Goal: Task Accomplishment & Management: Use online tool/utility

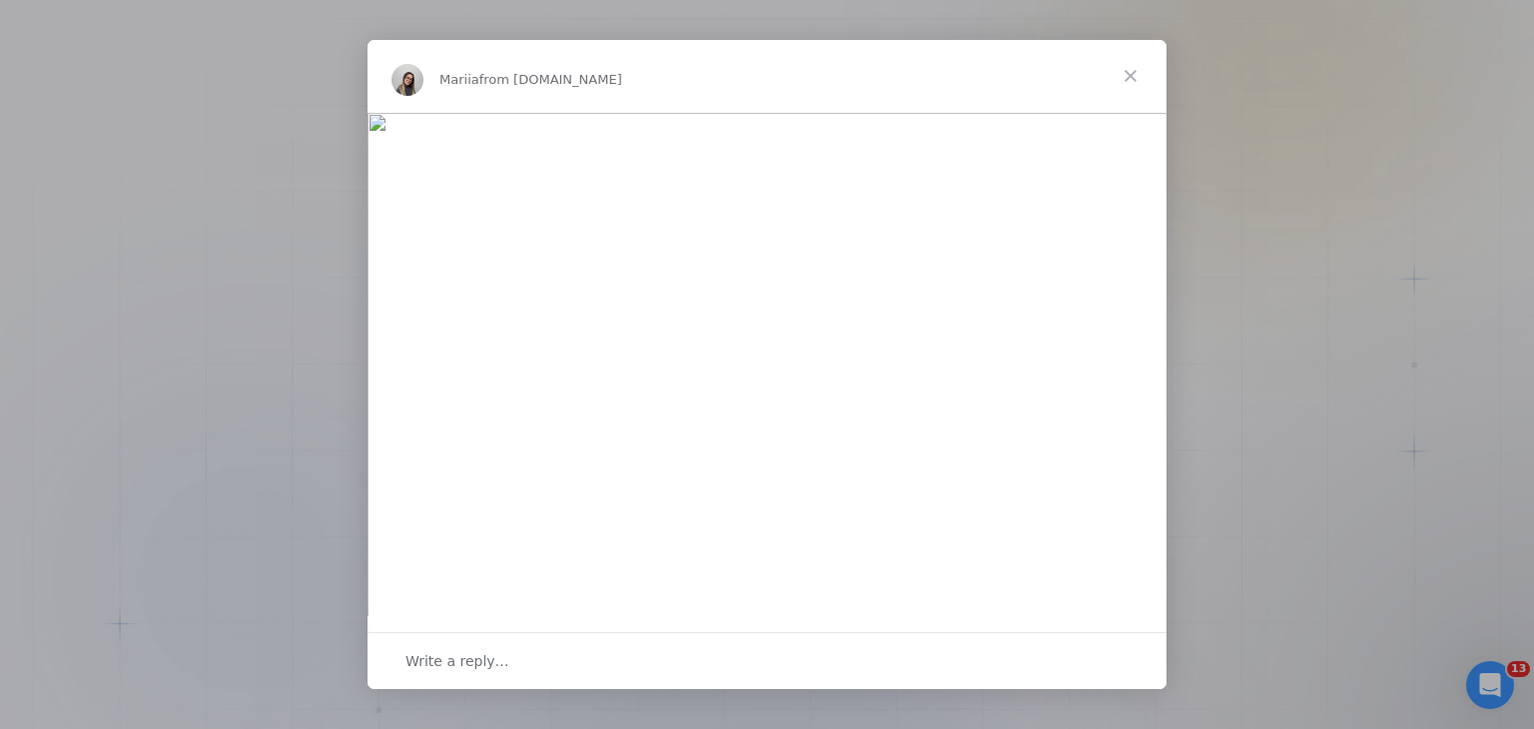
click at [1127, 77] on span "Close" at bounding box center [1131, 76] width 72 height 72
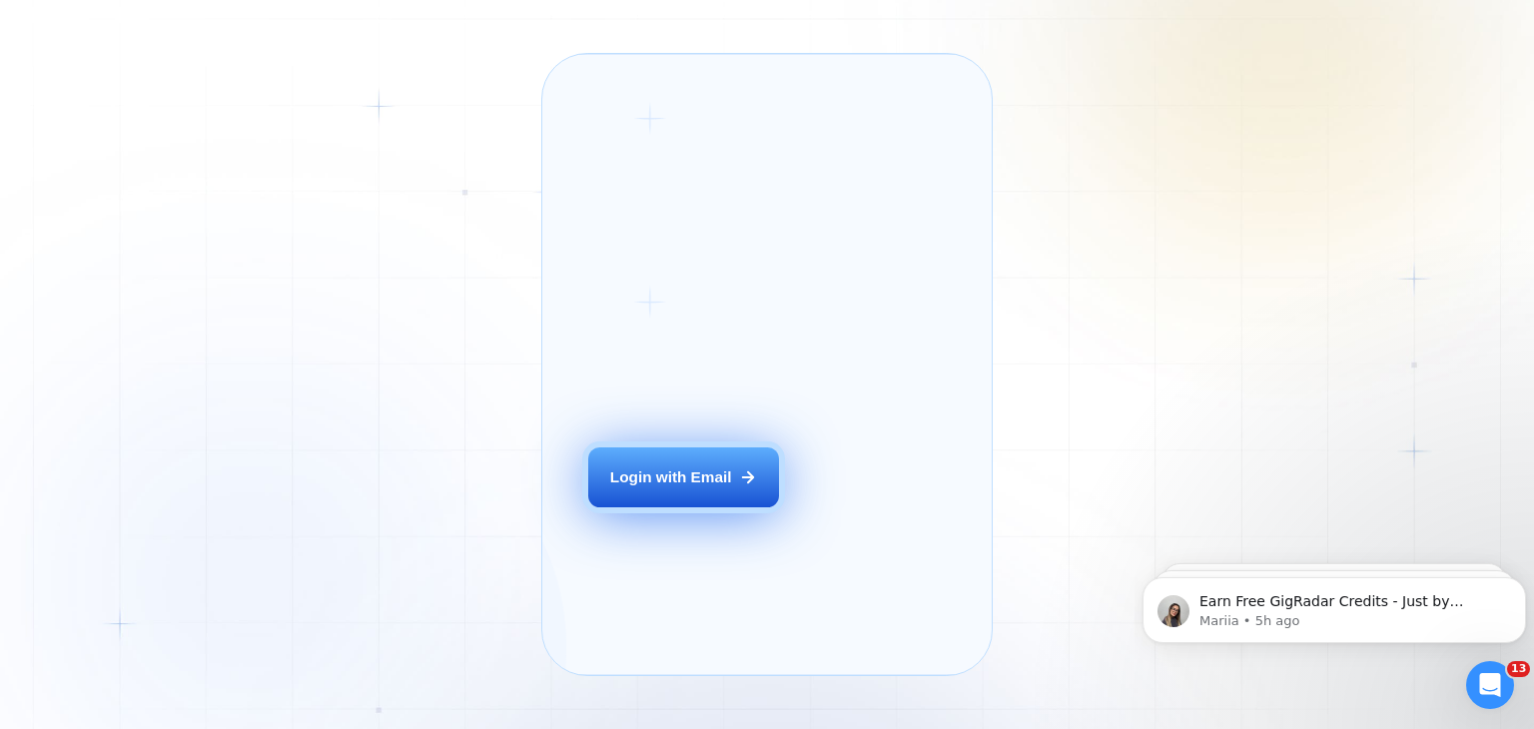
click at [697, 488] on button "Login with Email" at bounding box center [683, 478] width 190 height 60
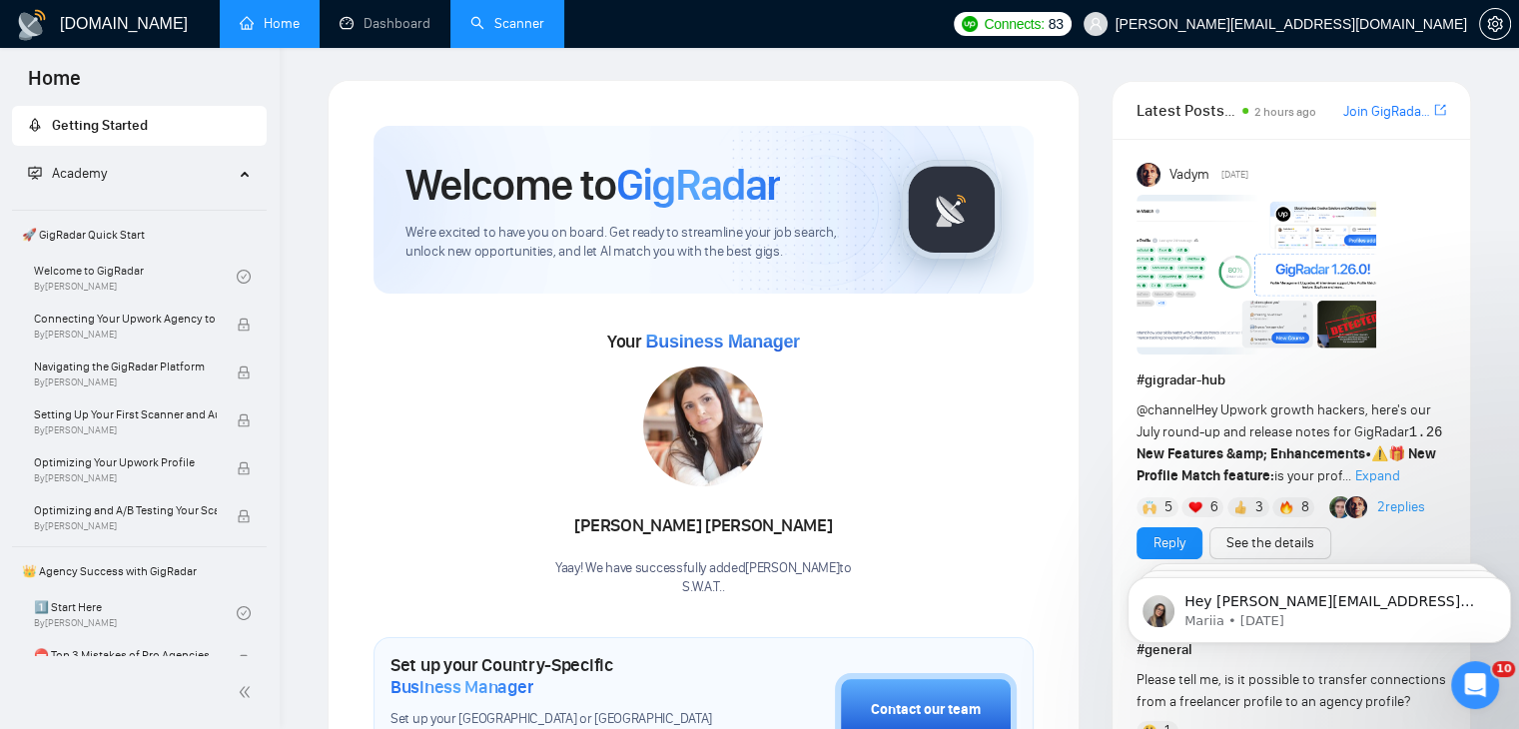
click at [513, 25] on link "Scanner" at bounding box center [508, 23] width 74 height 17
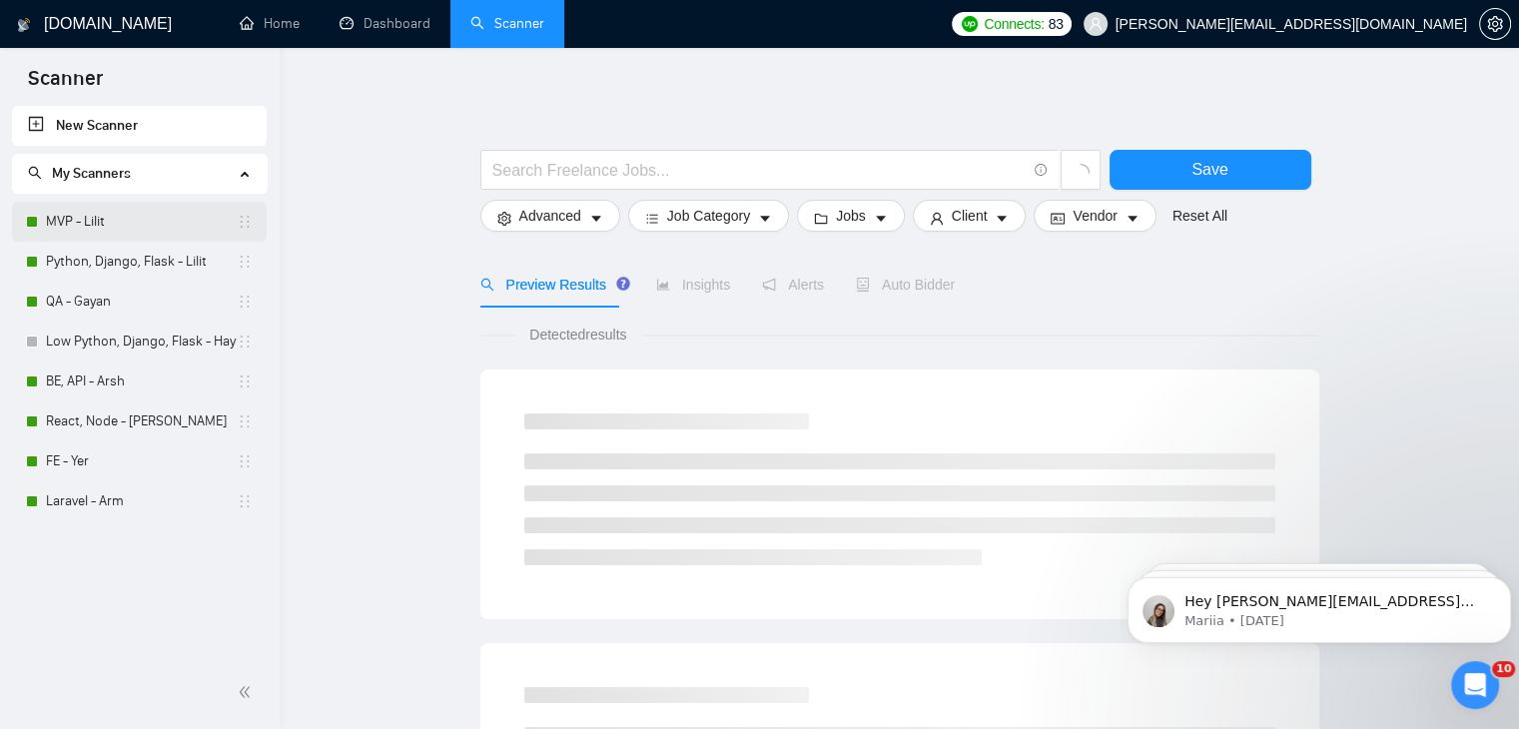
click at [116, 218] on link "MVP - Lilit" at bounding box center [141, 222] width 191 height 40
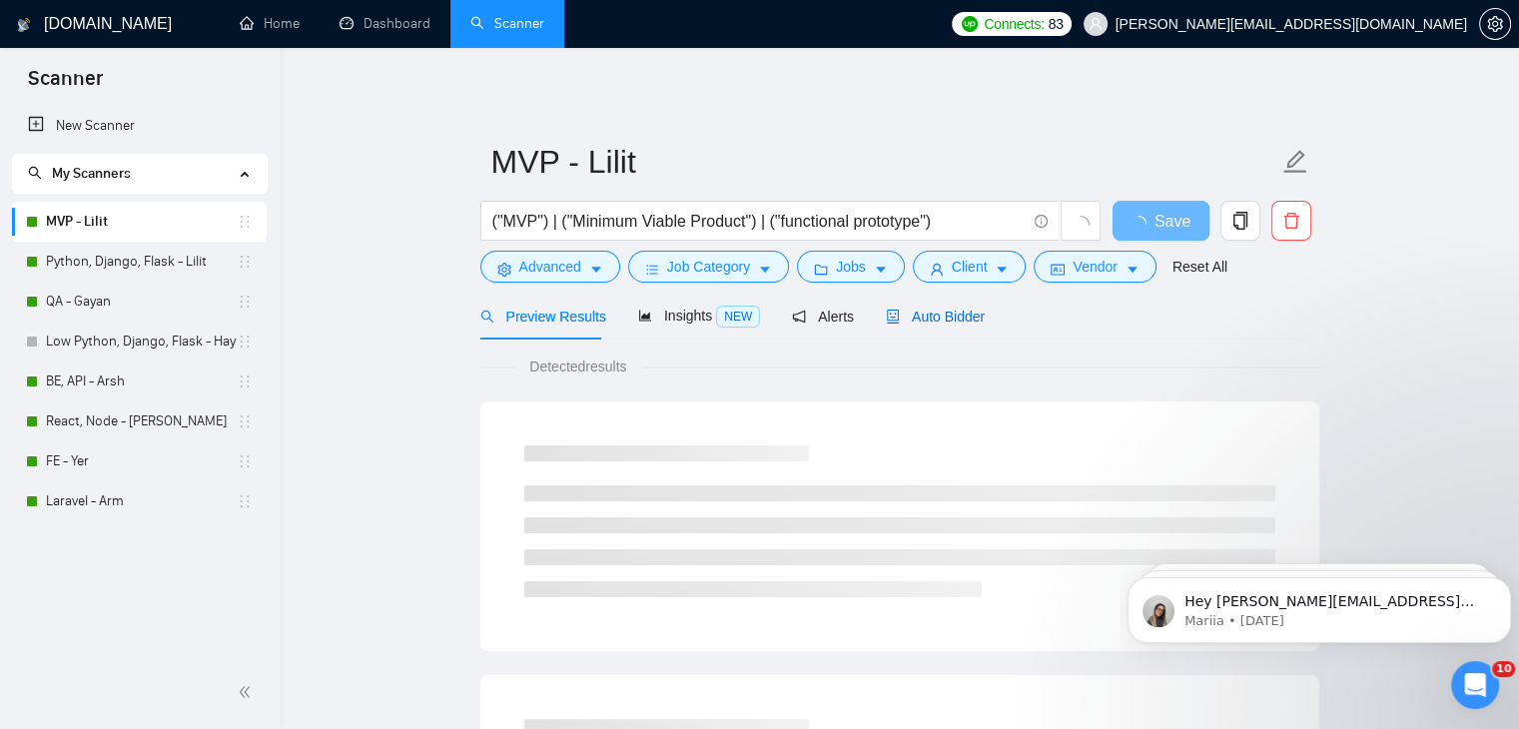
click at [946, 309] on span "Auto Bidder" at bounding box center [935, 317] width 99 height 16
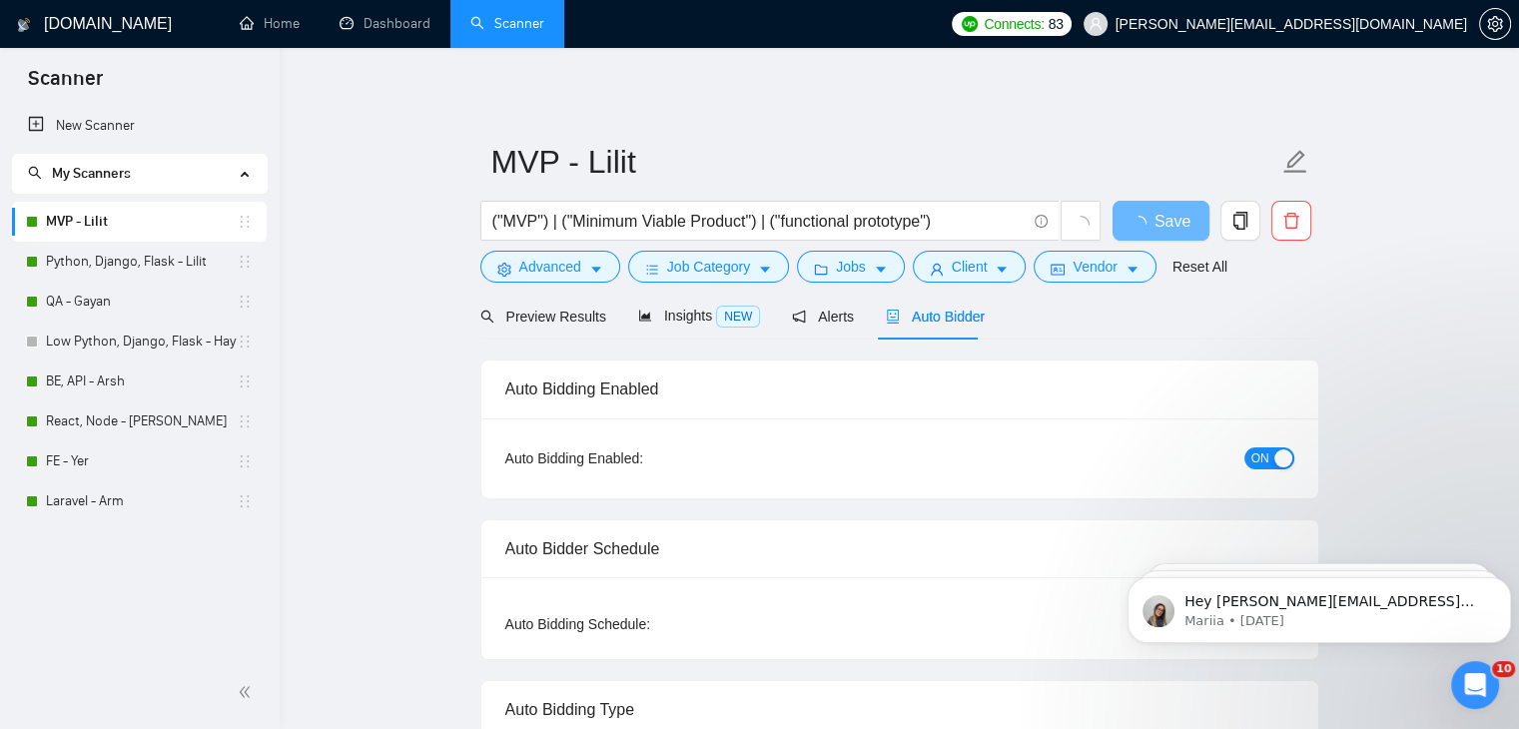
checkbox input "true"
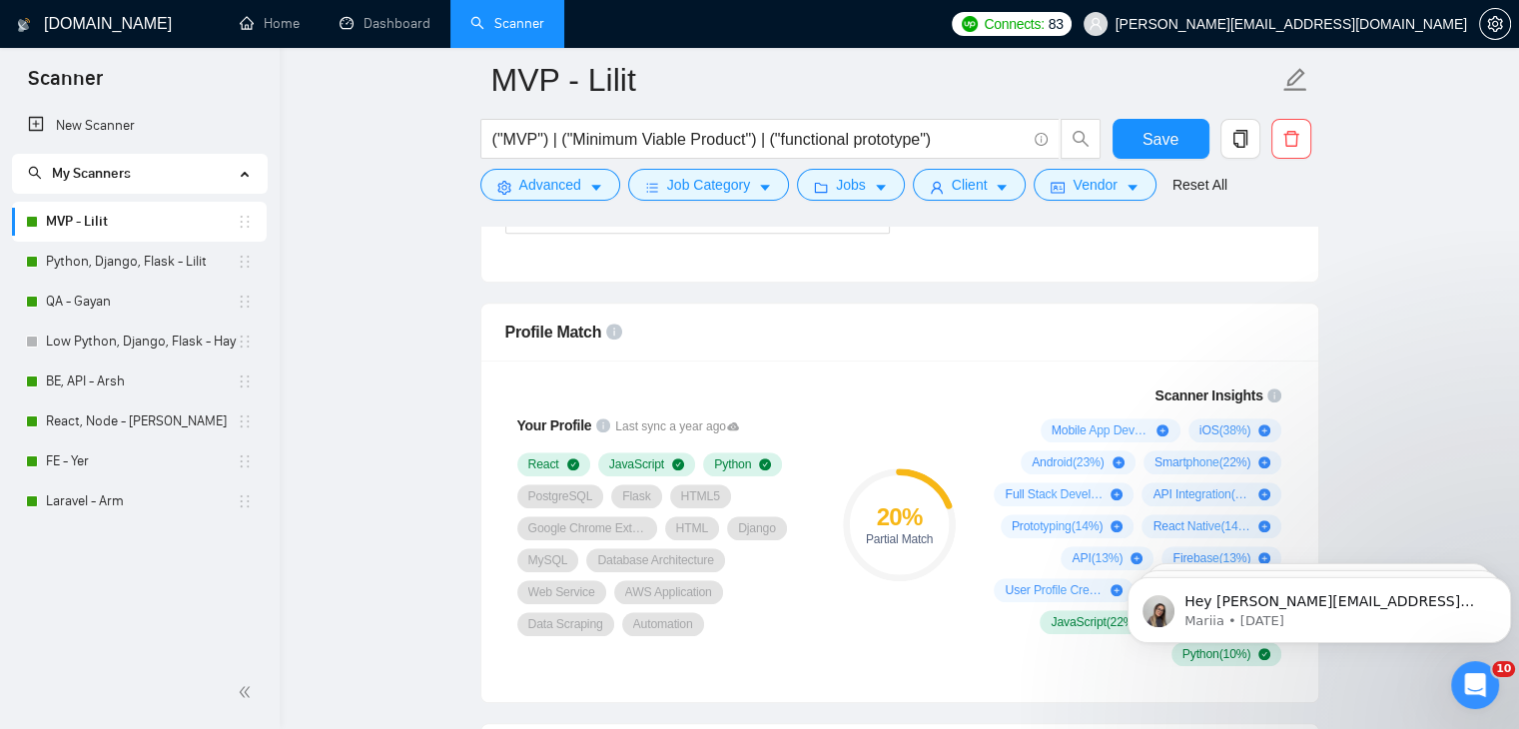
scroll to position [1299, 0]
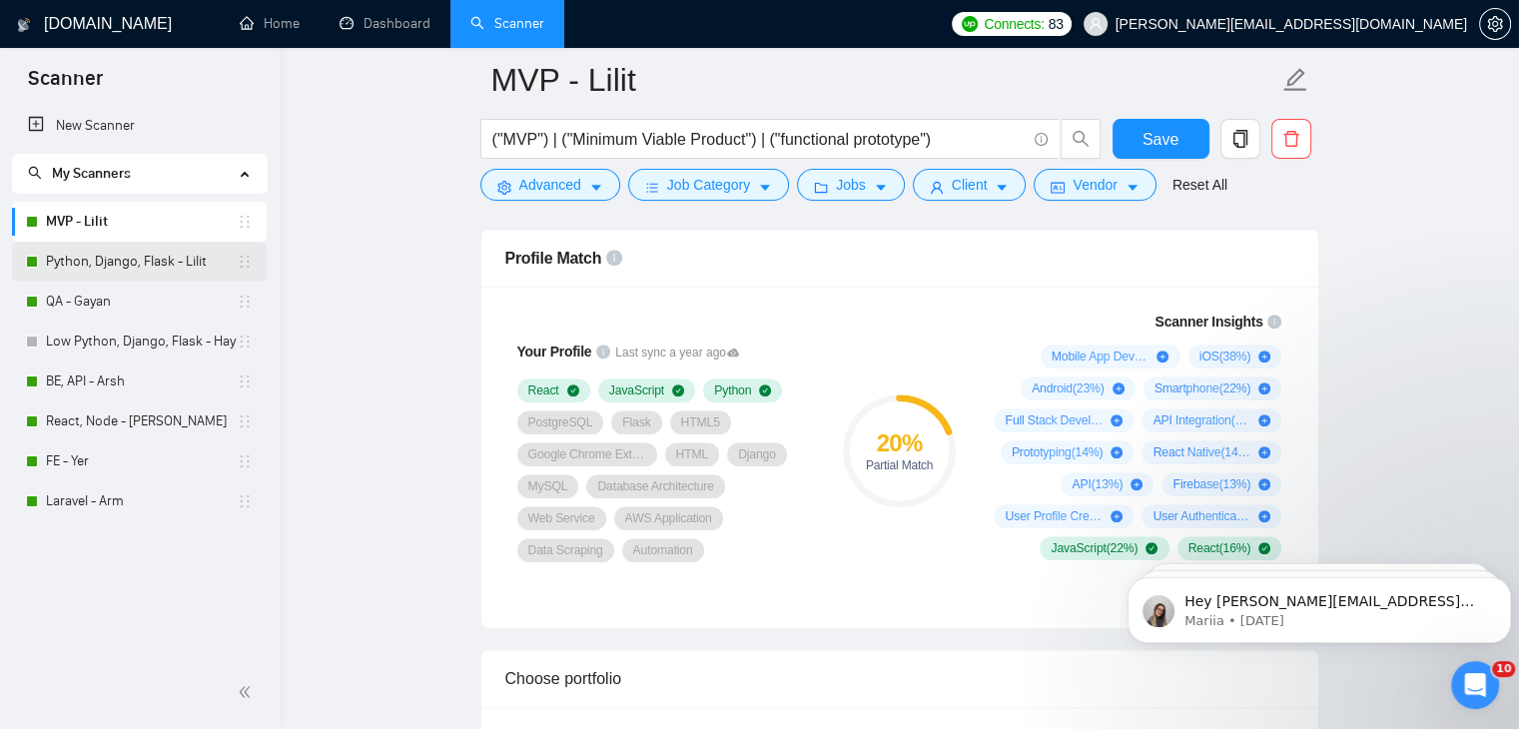
click at [172, 257] on link "Python, Django, Flask - Lilit" at bounding box center [141, 262] width 191 height 40
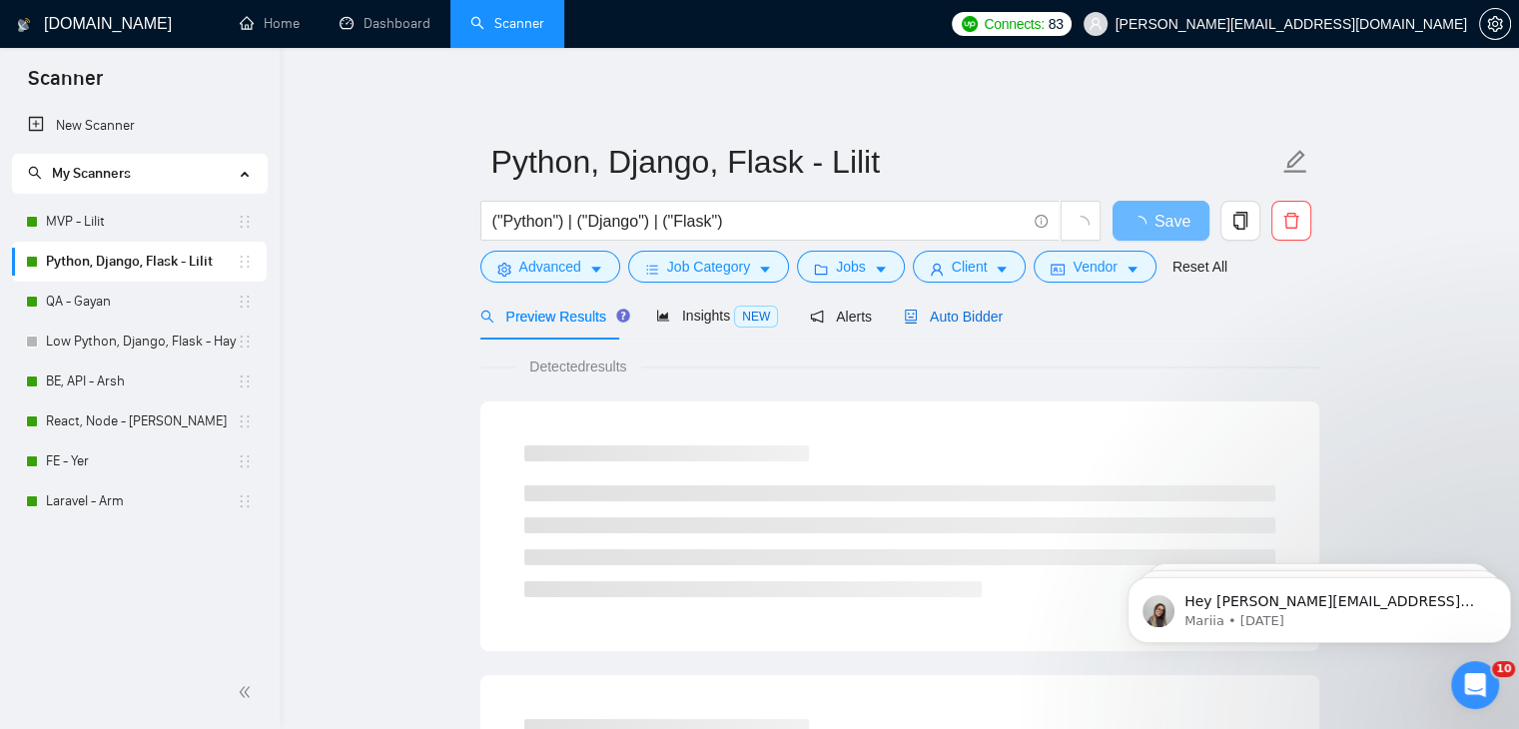
click at [963, 323] on span "Auto Bidder" at bounding box center [953, 317] width 99 height 16
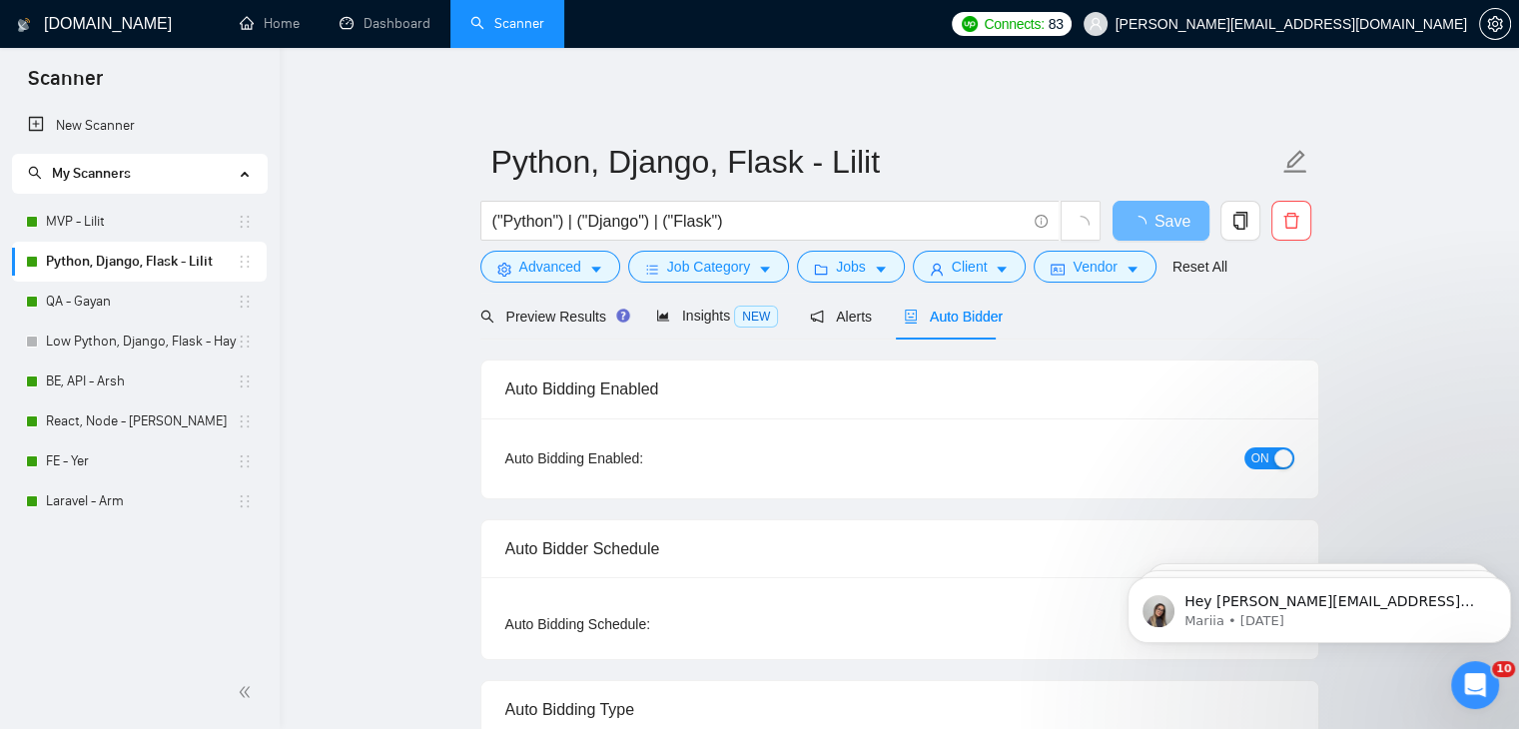
checkbox input "true"
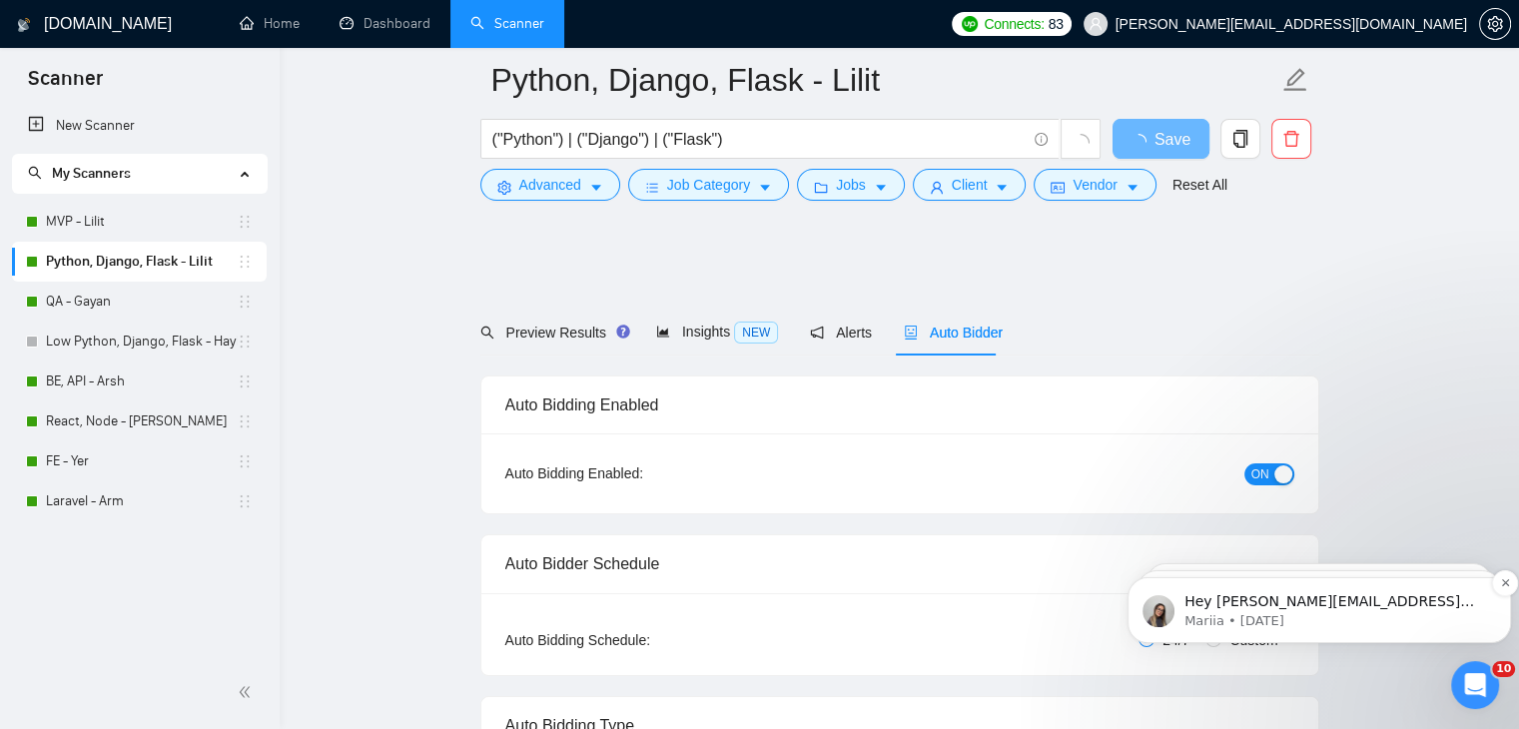
scroll to position [200, 0]
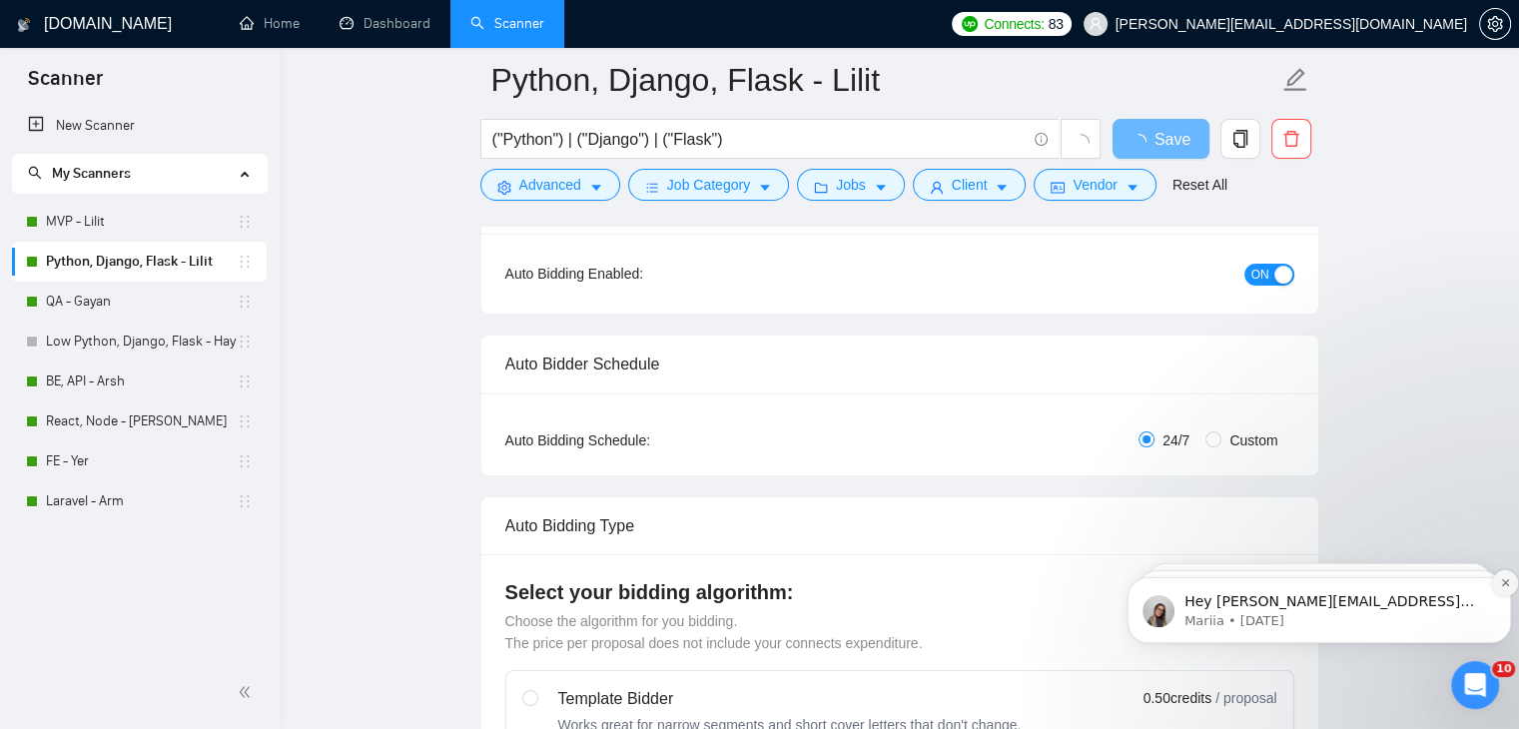
click at [1500, 585] on icon "Dismiss notification" at bounding box center [1505, 582] width 11 height 11
click at [1504, 581] on icon "Dismiss notification" at bounding box center [1504, 582] width 7 height 7
click at [1504, 581] on icon "Dismiss notification" at bounding box center [1505, 583] width 6 height 6
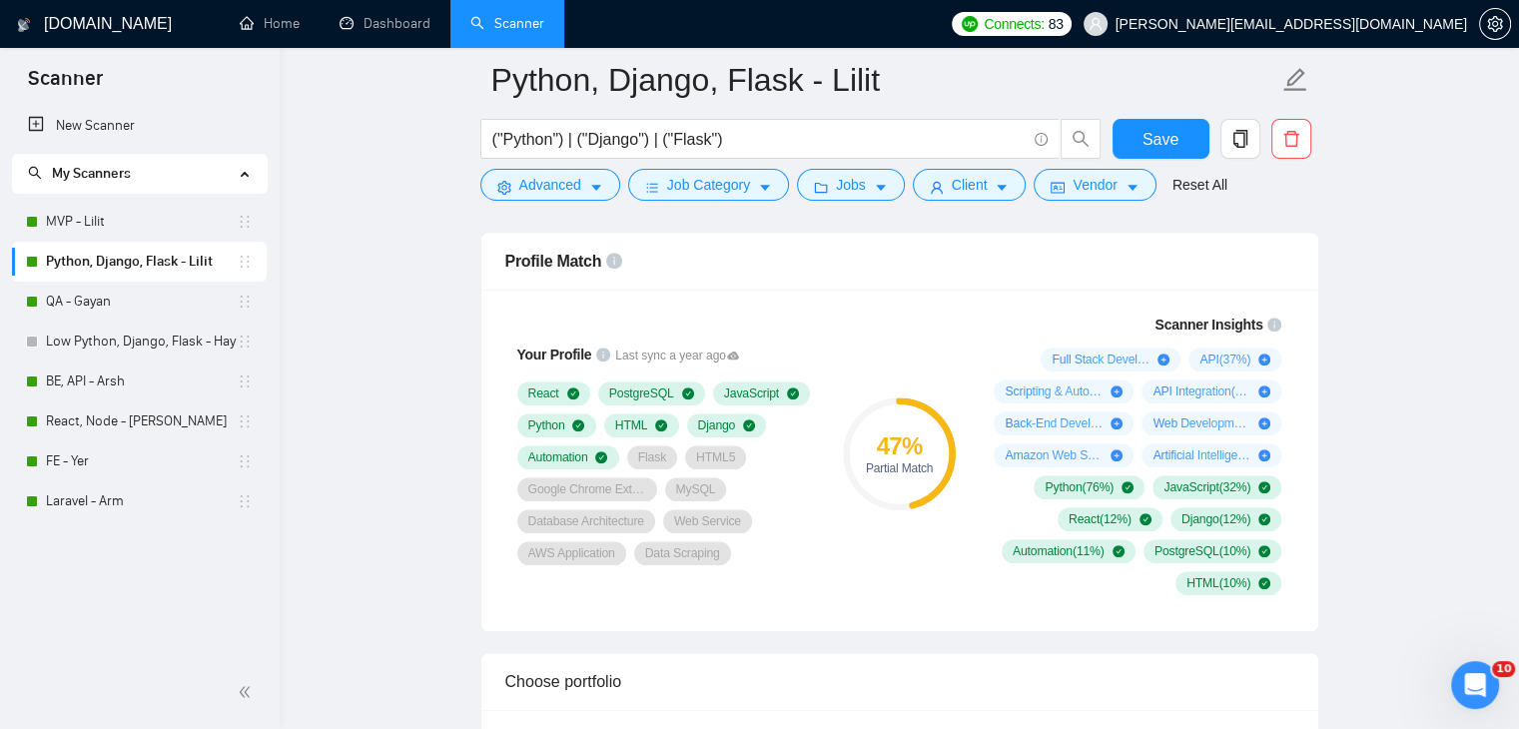
scroll to position [1299, 0]
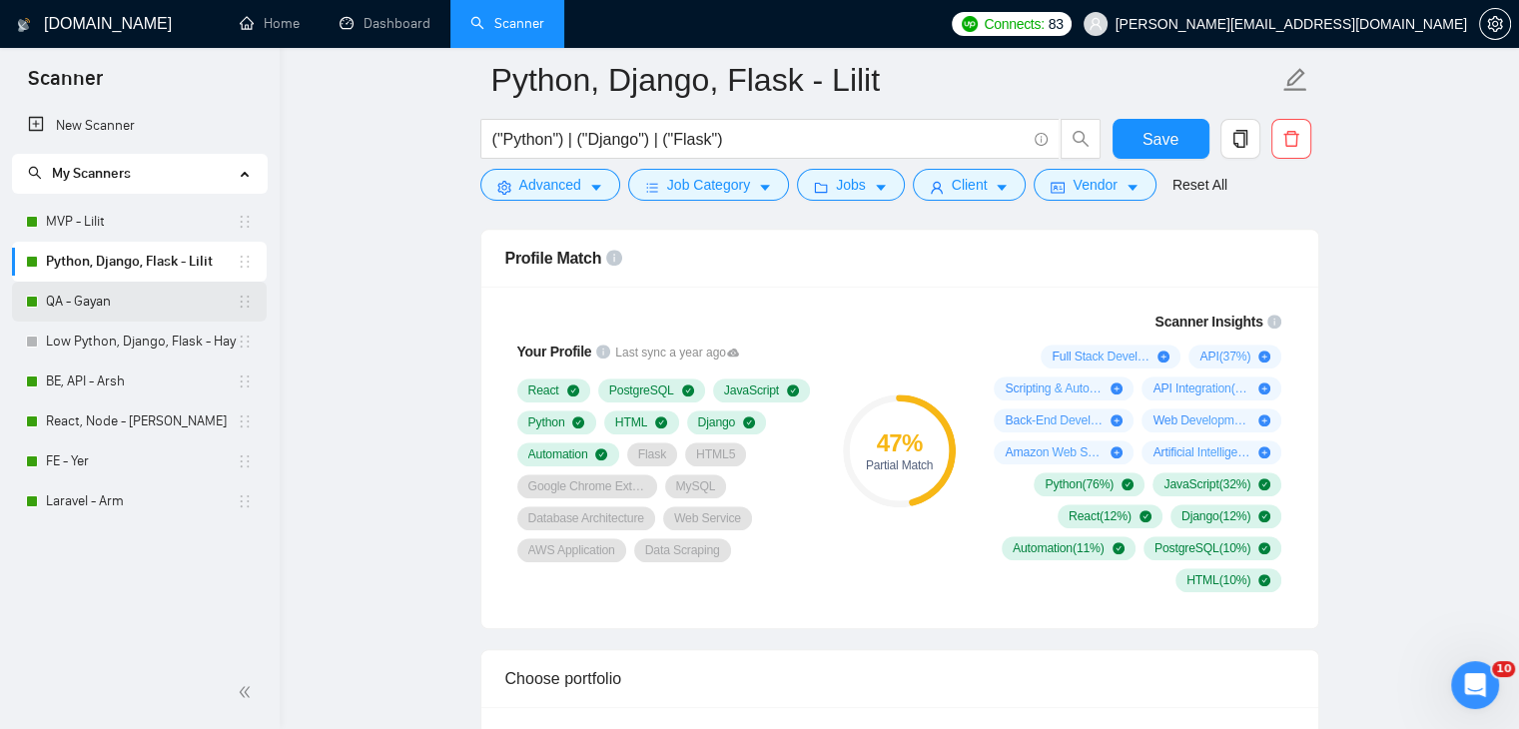
click at [131, 304] on link "QA - Gayan" at bounding box center [141, 302] width 191 height 40
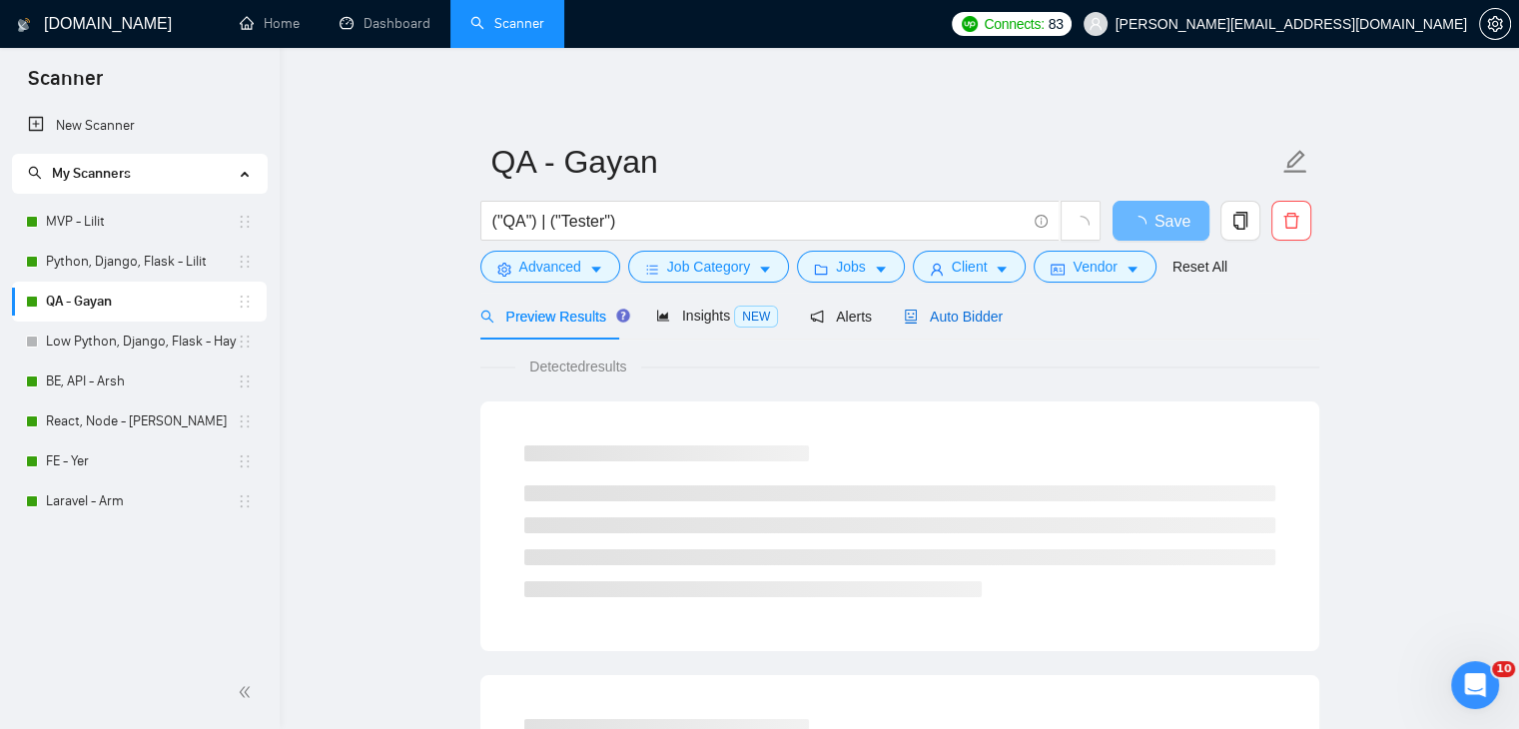
click at [921, 310] on span "Auto Bidder" at bounding box center [953, 317] width 99 height 16
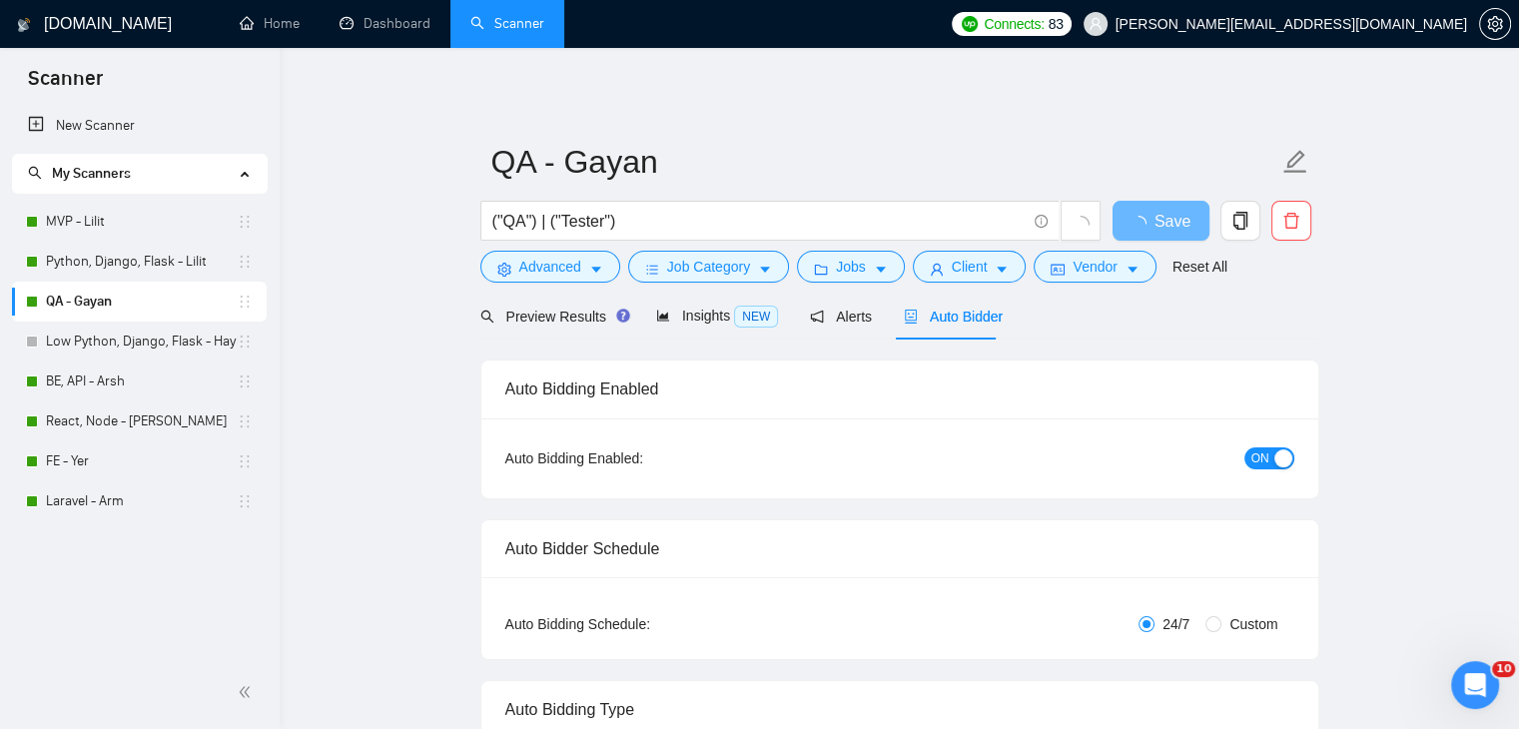
checkbox input "true"
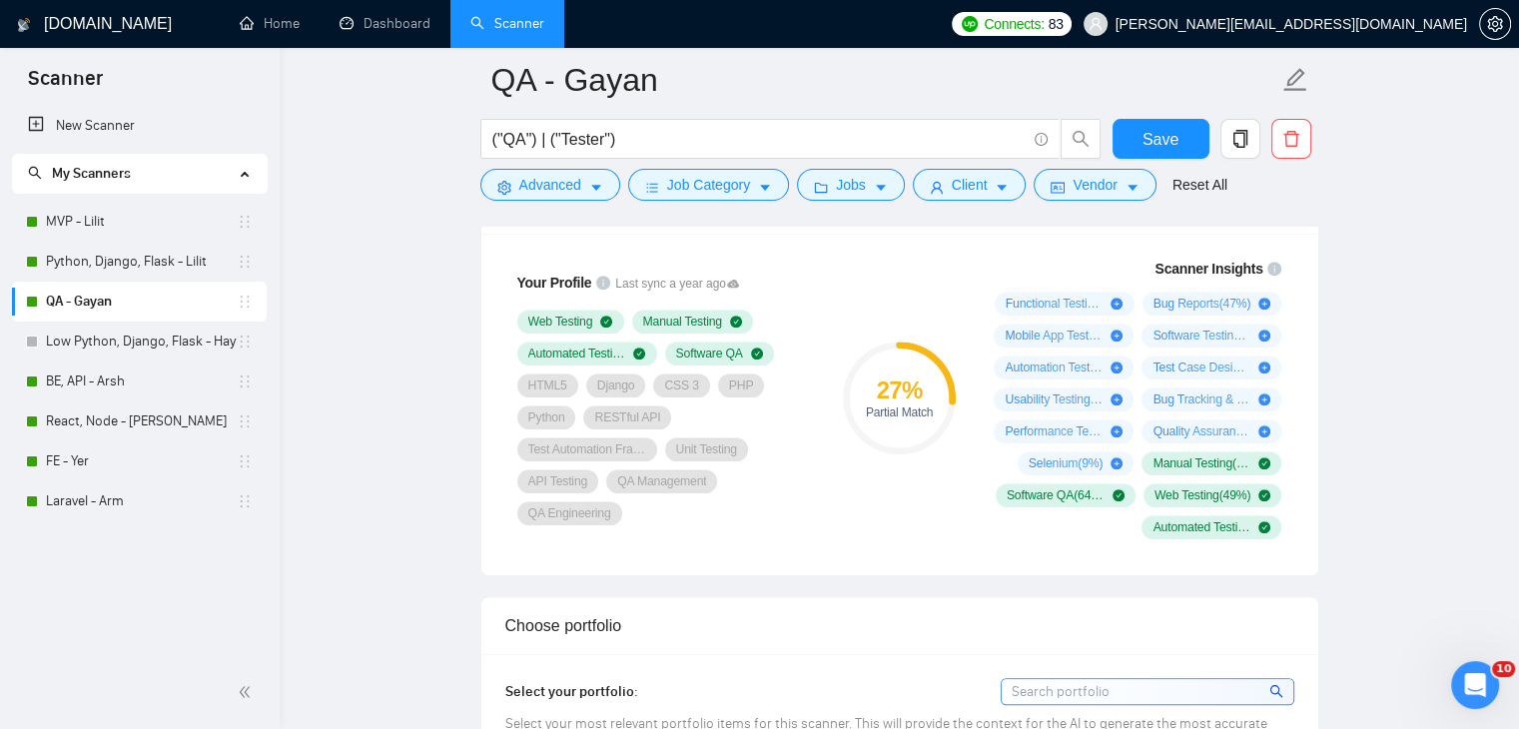
scroll to position [1399, 0]
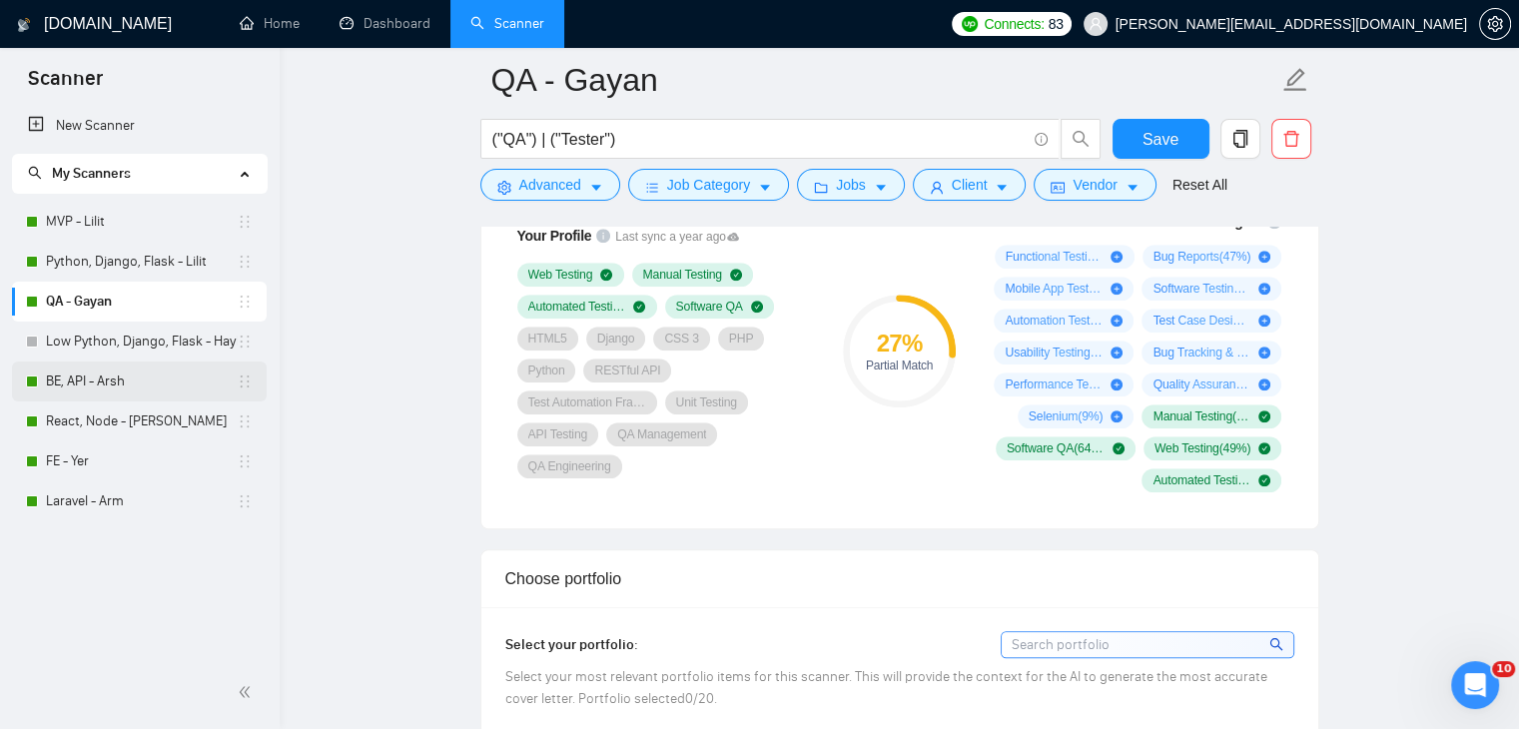
click at [216, 387] on link "BE, API - Arsh" at bounding box center [141, 382] width 191 height 40
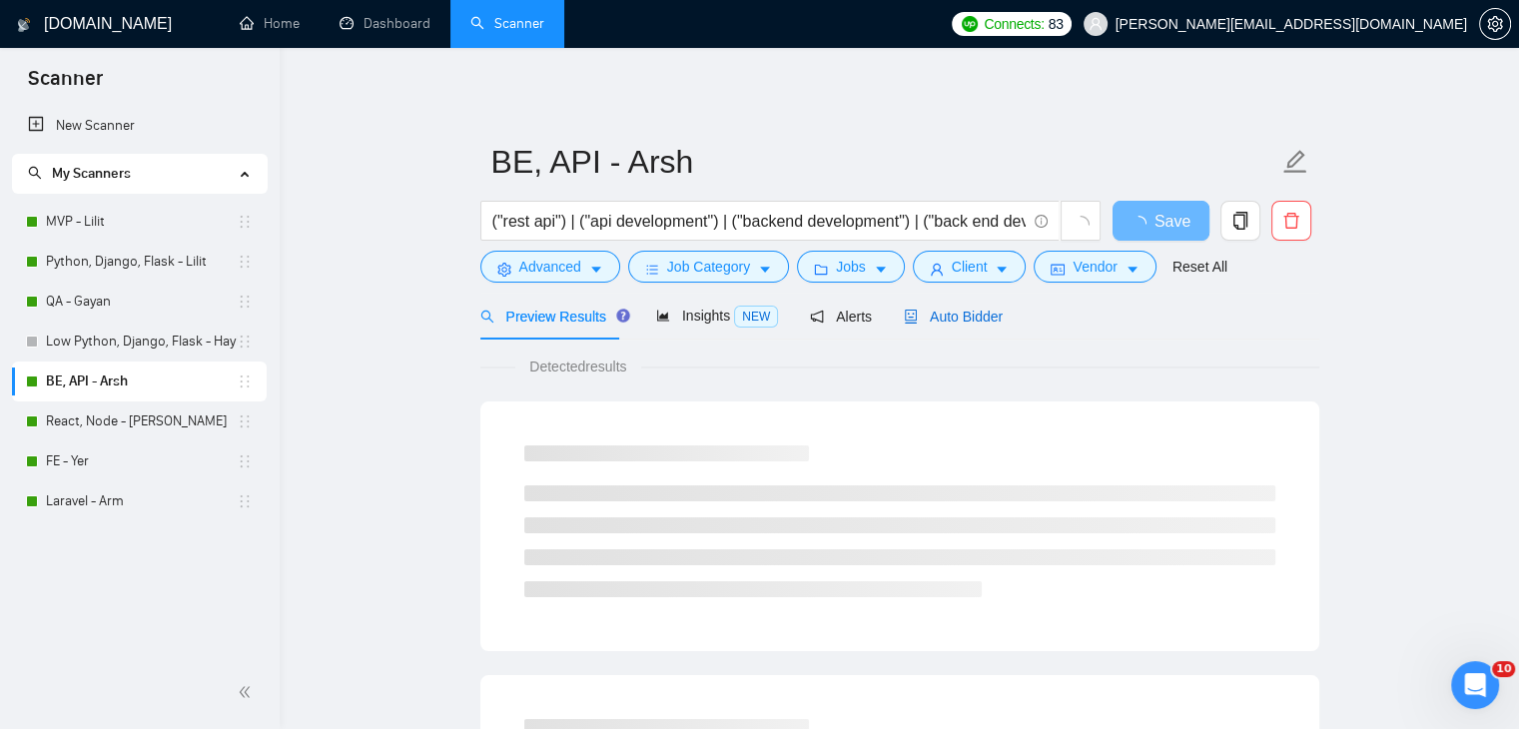
click at [923, 320] on span "Auto Bidder" at bounding box center [953, 317] width 99 height 16
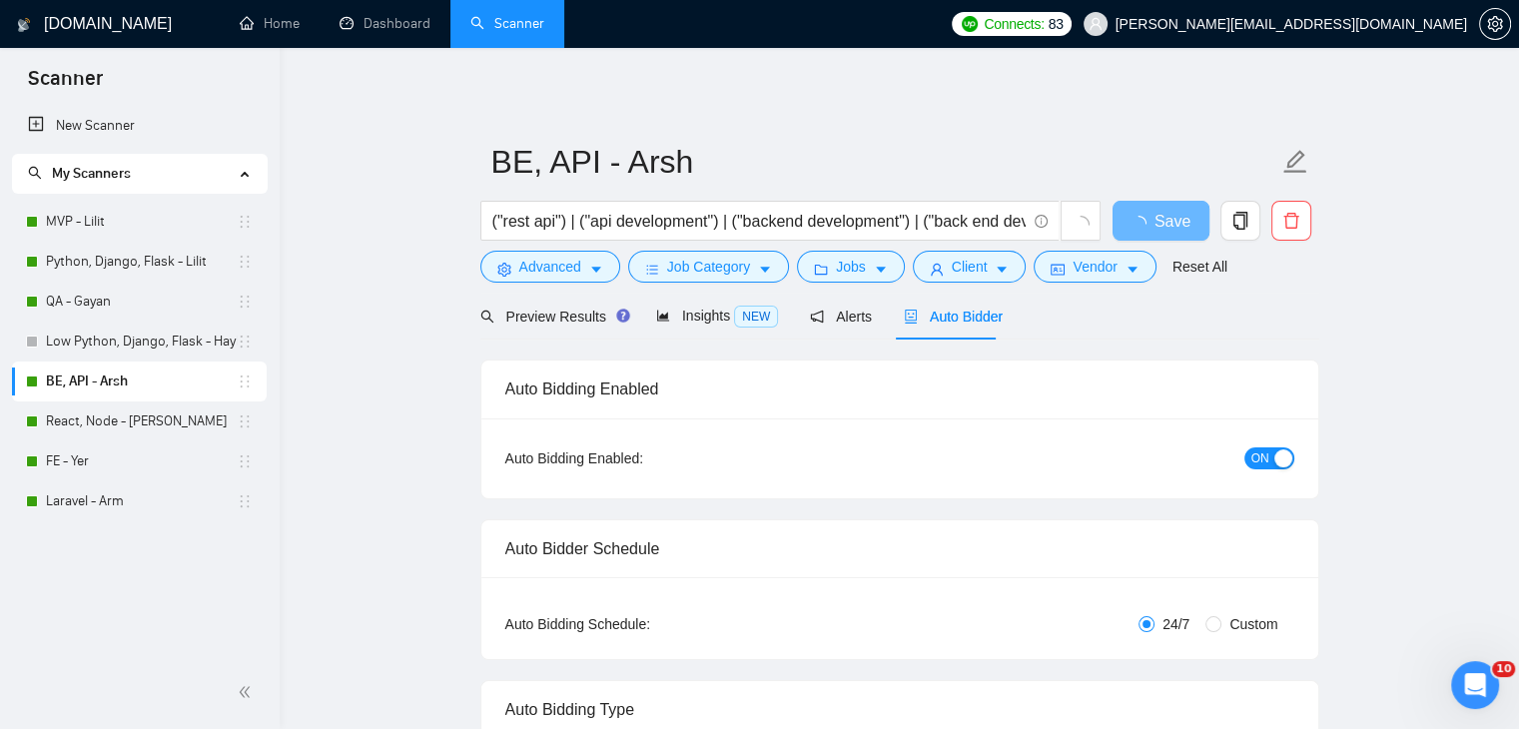
checkbox input "true"
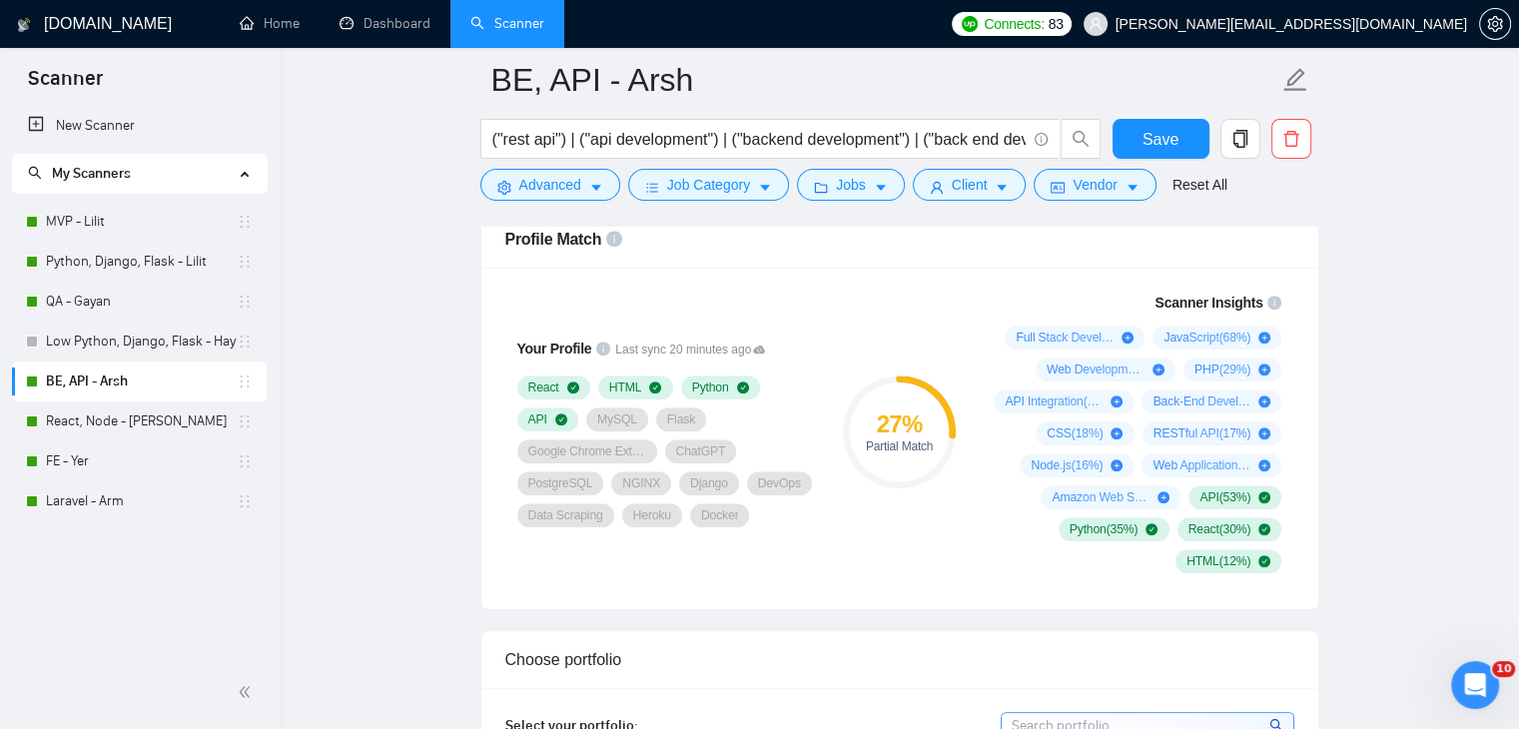
scroll to position [1299, 0]
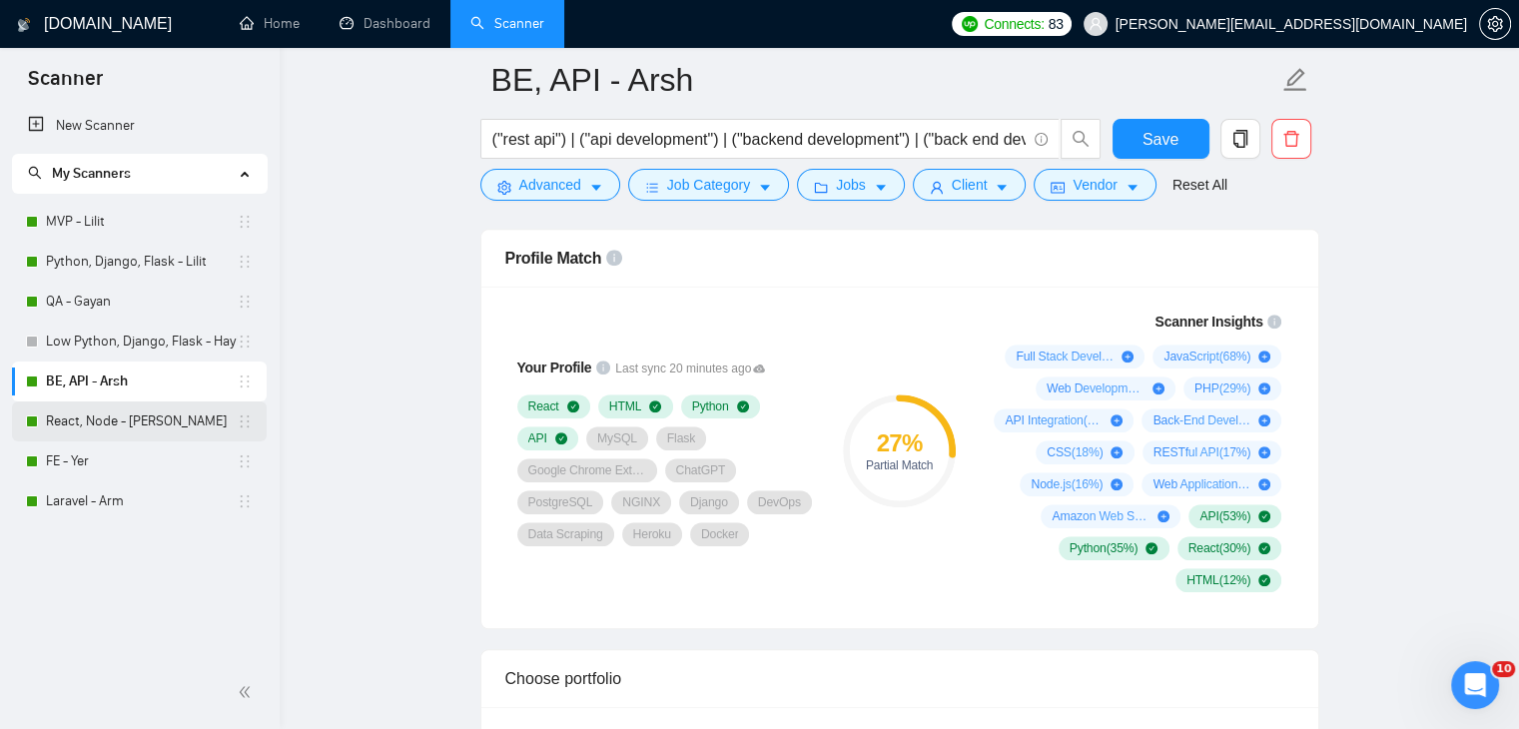
click at [111, 420] on link "React, Node - Yuri" at bounding box center [141, 422] width 191 height 40
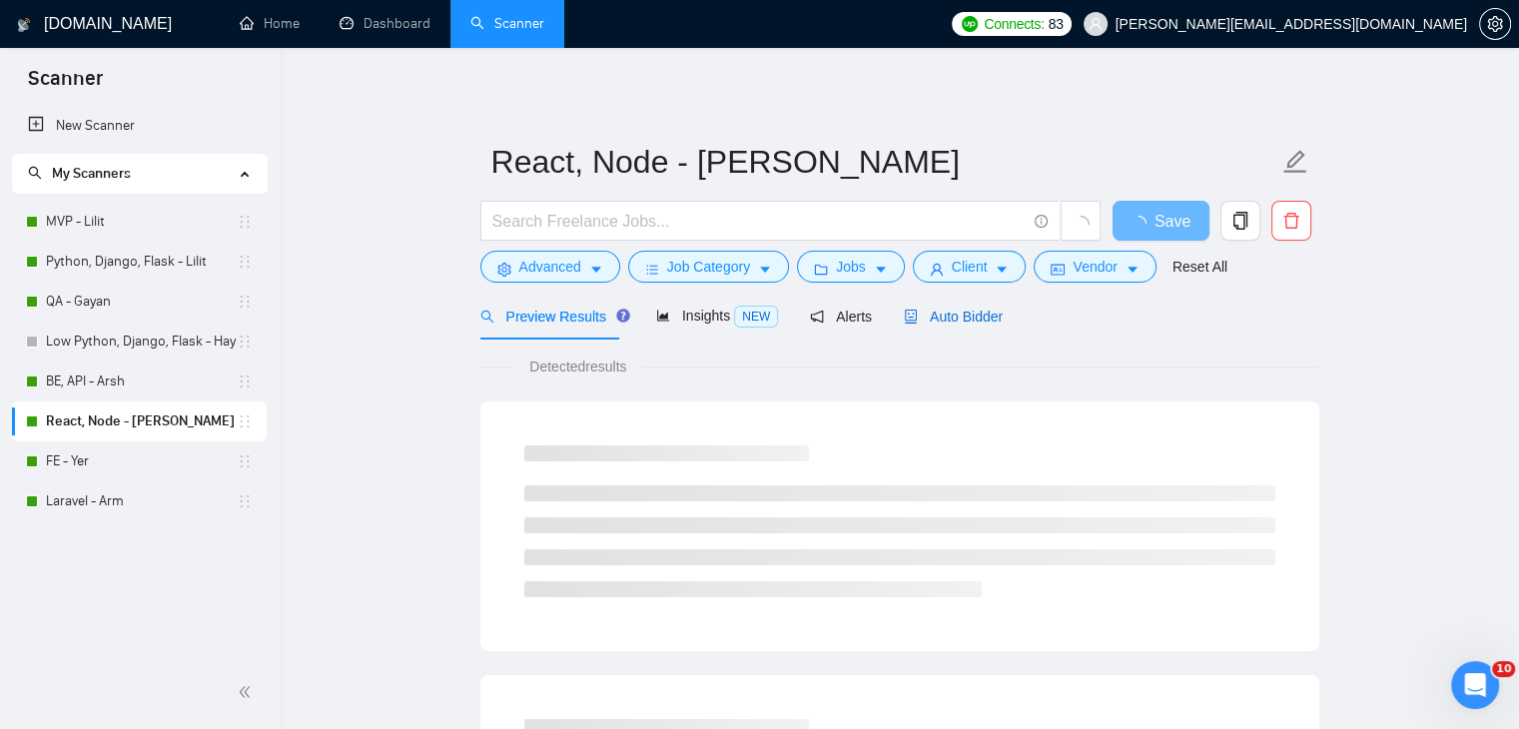
click at [929, 322] on span "Auto Bidder" at bounding box center [953, 317] width 99 height 16
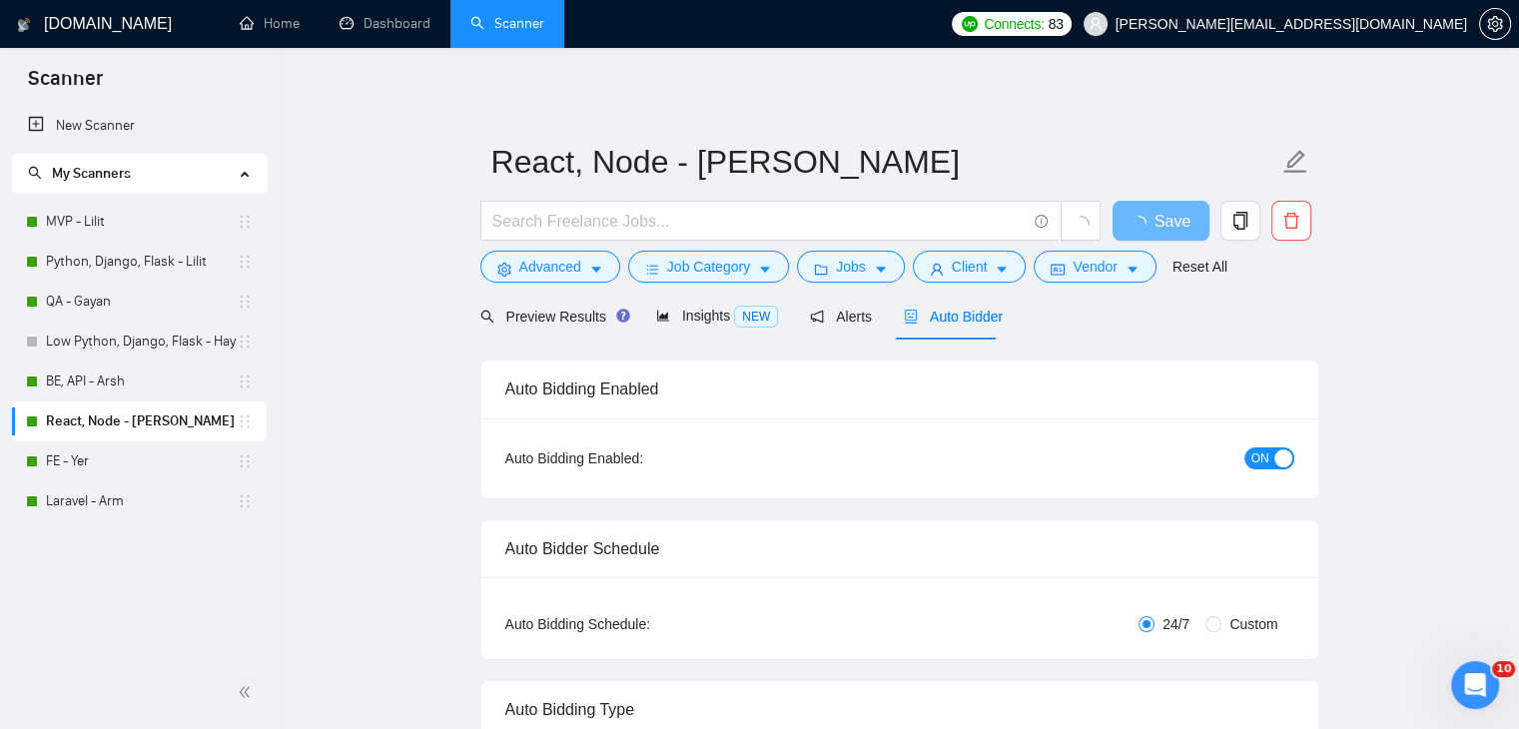
checkbox input "true"
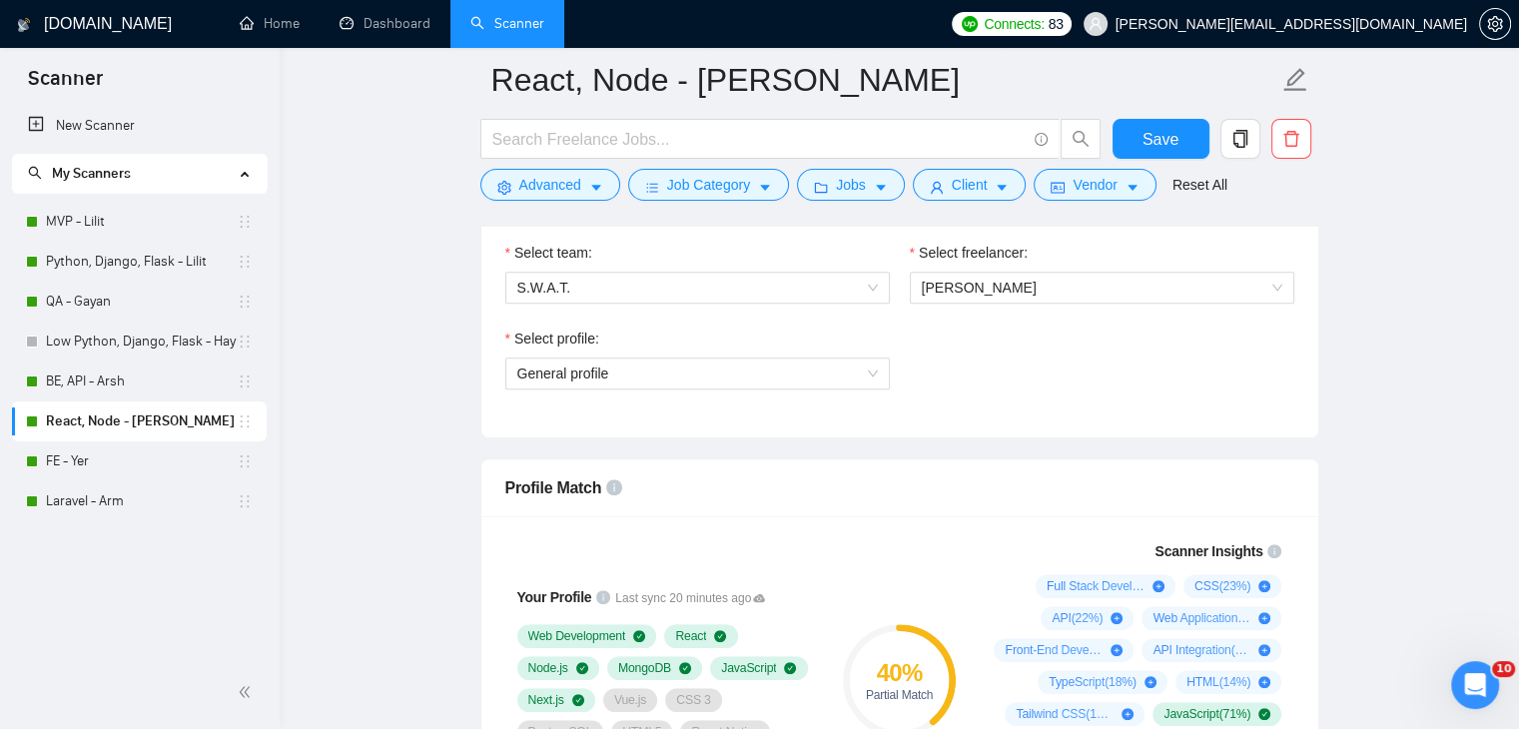
scroll to position [1199, 0]
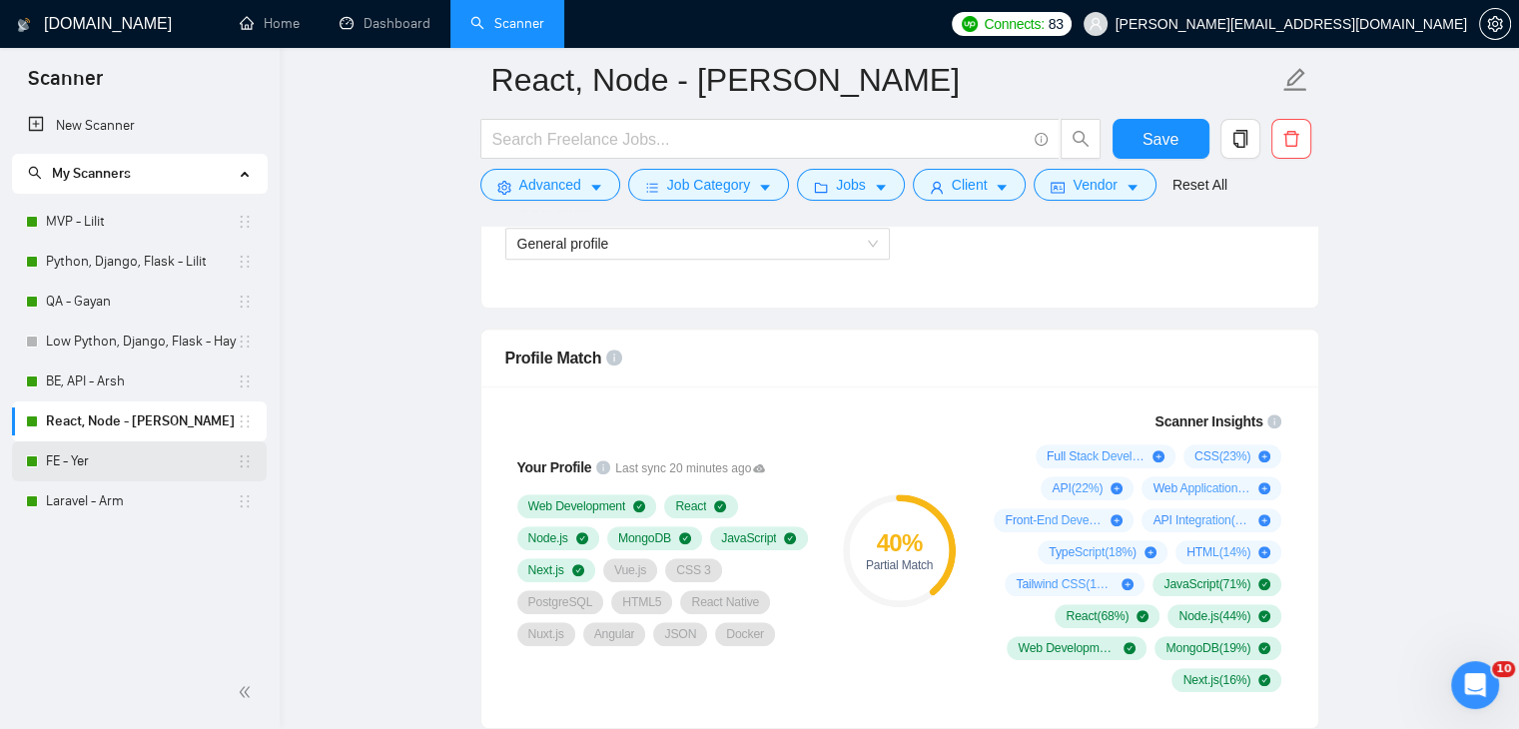
click at [156, 458] on link "FE - Yer" at bounding box center [141, 462] width 191 height 40
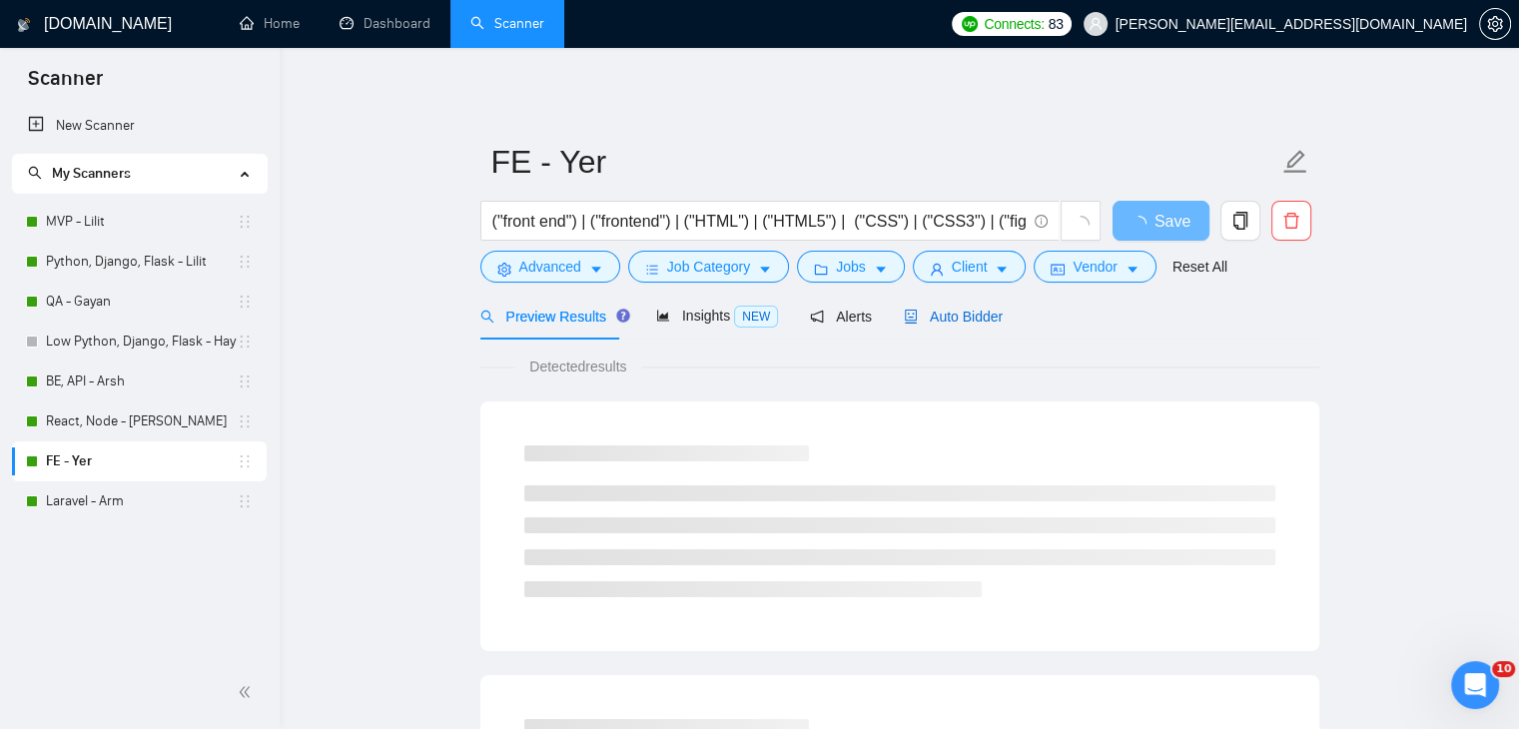
click at [968, 321] on span "Auto Bidder" at bounding box center [953, 317] width 99 height 16
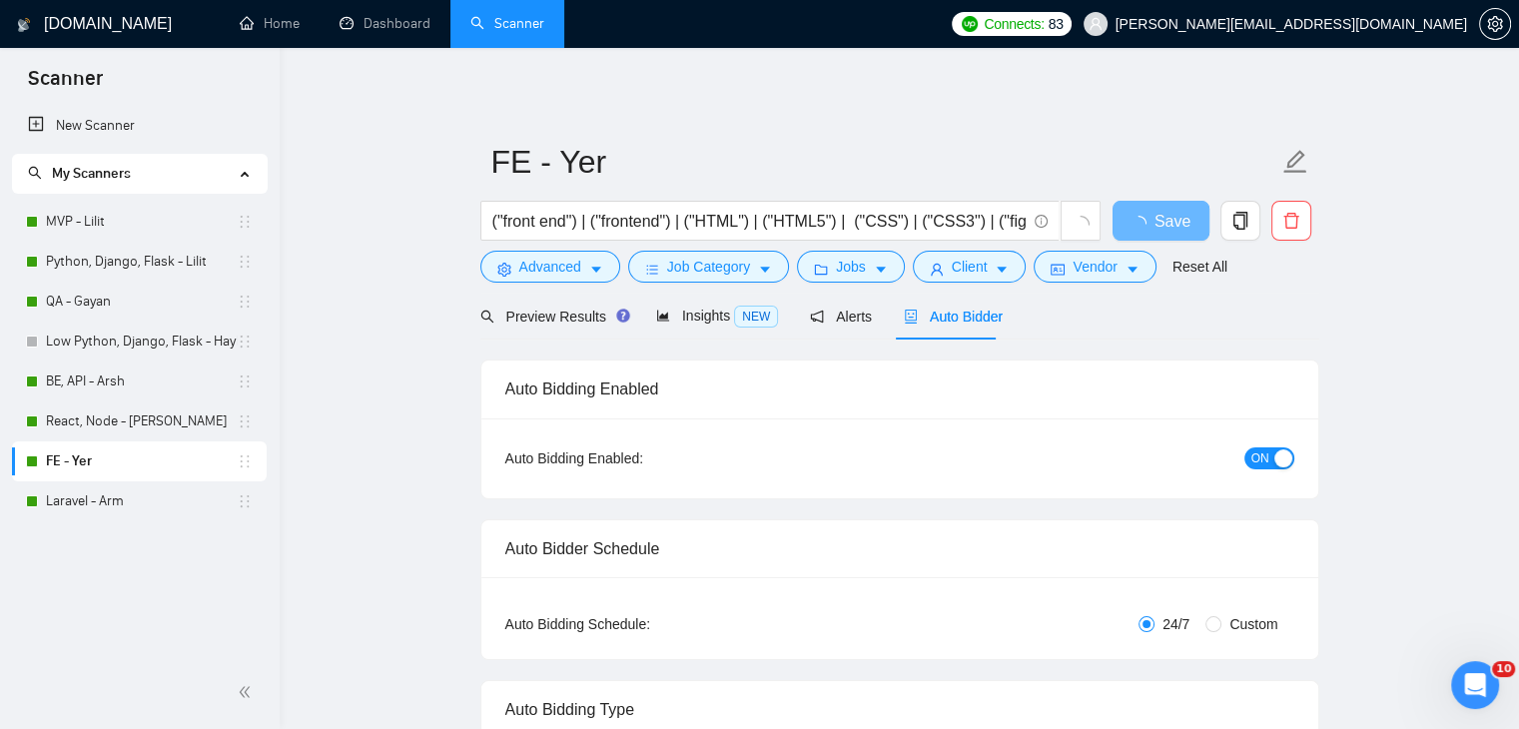
checkbox input "true"
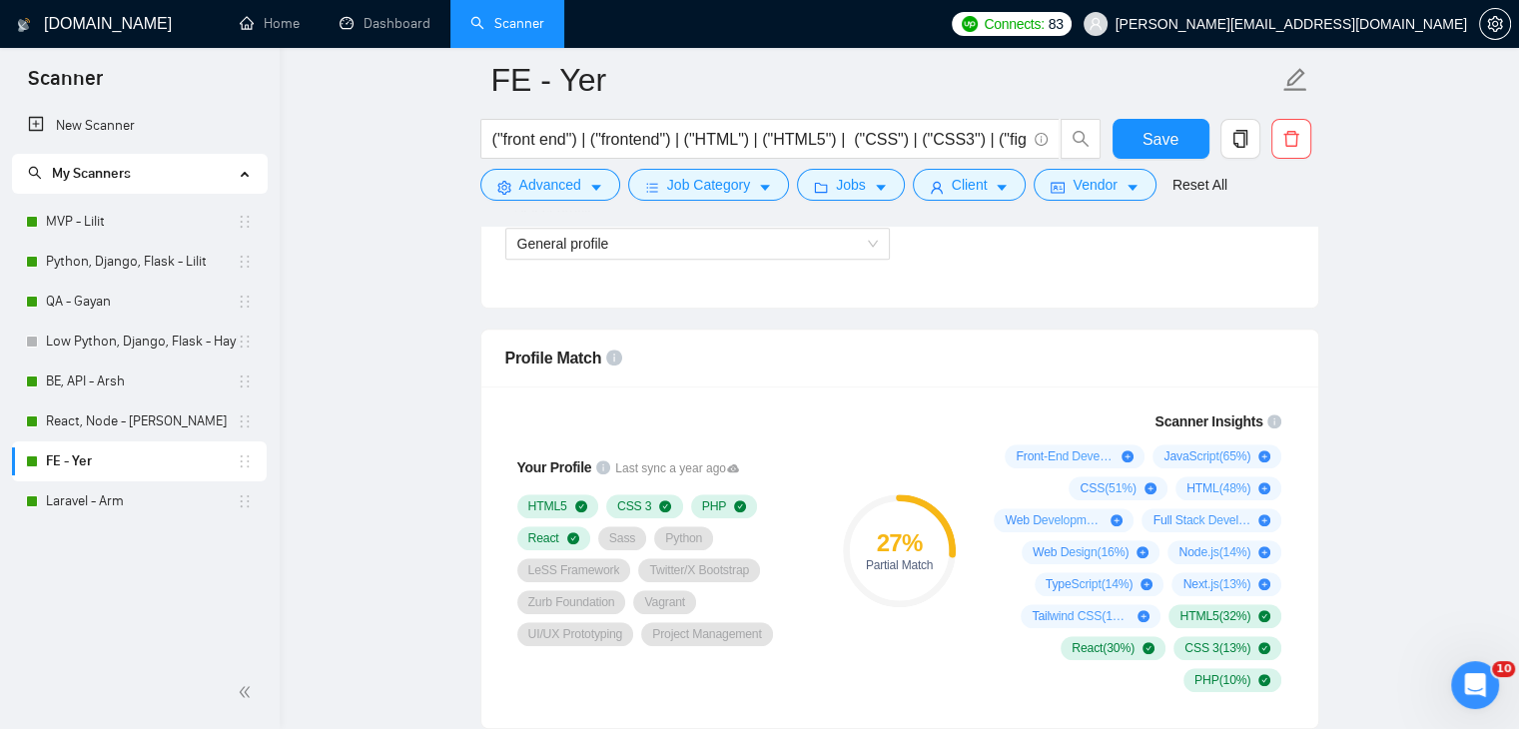
scroll to position [1299, 0]
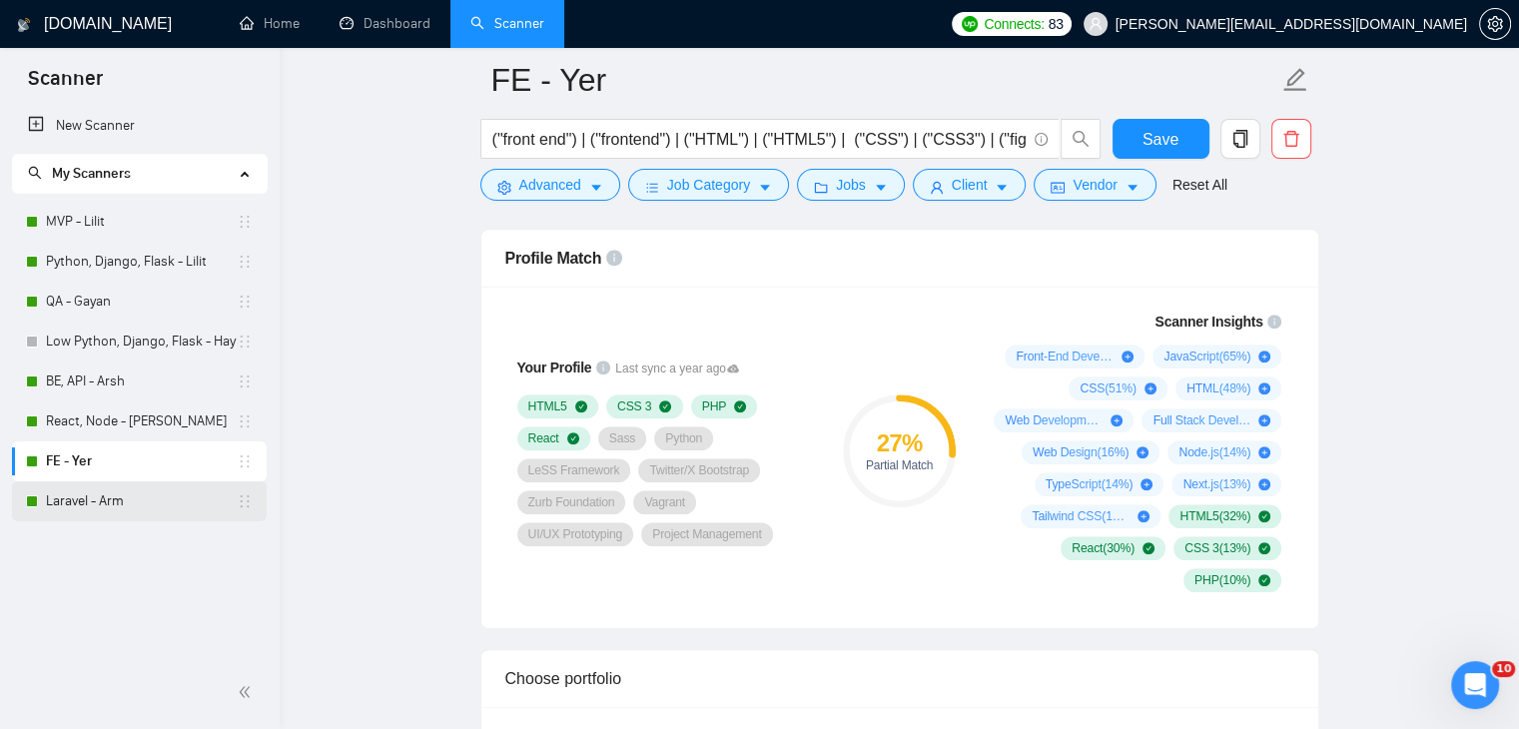
click at [120, 492] on link "Laravel - Arm" at bounding box center [141, 502] width 191 height 40
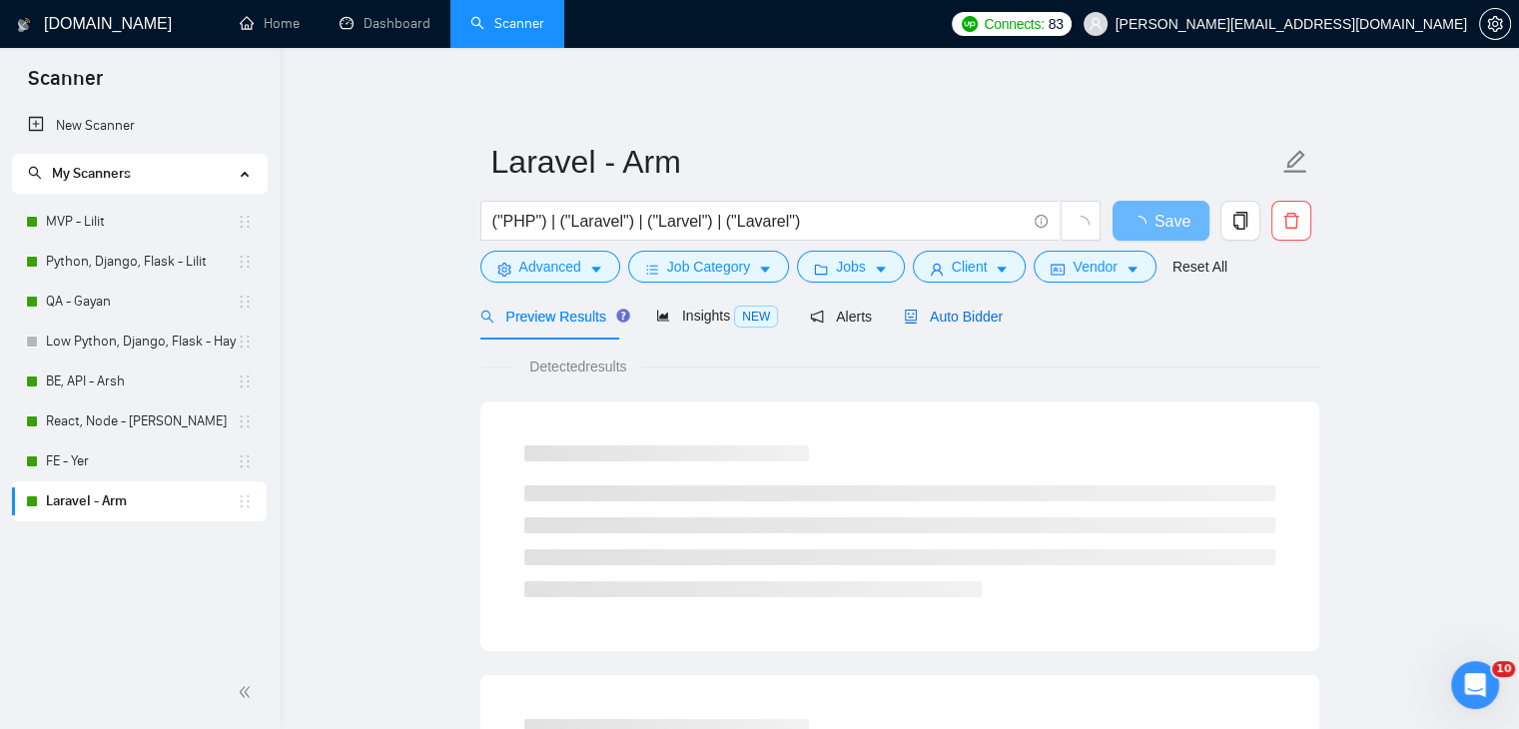
click at [939, 315] on span "Auto Bidder" at bounding box center [953, 317] width 99 height 16
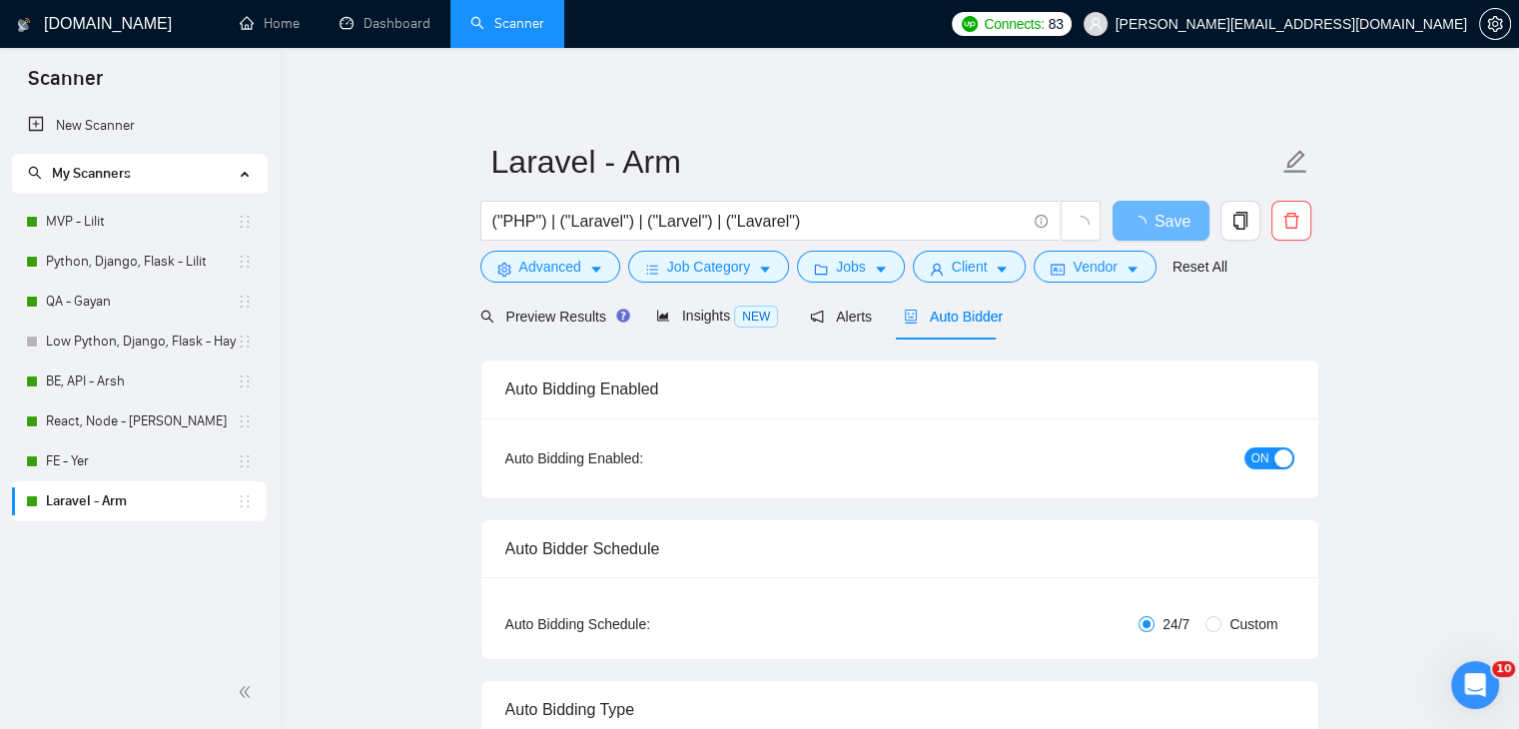
checkbox input "true"
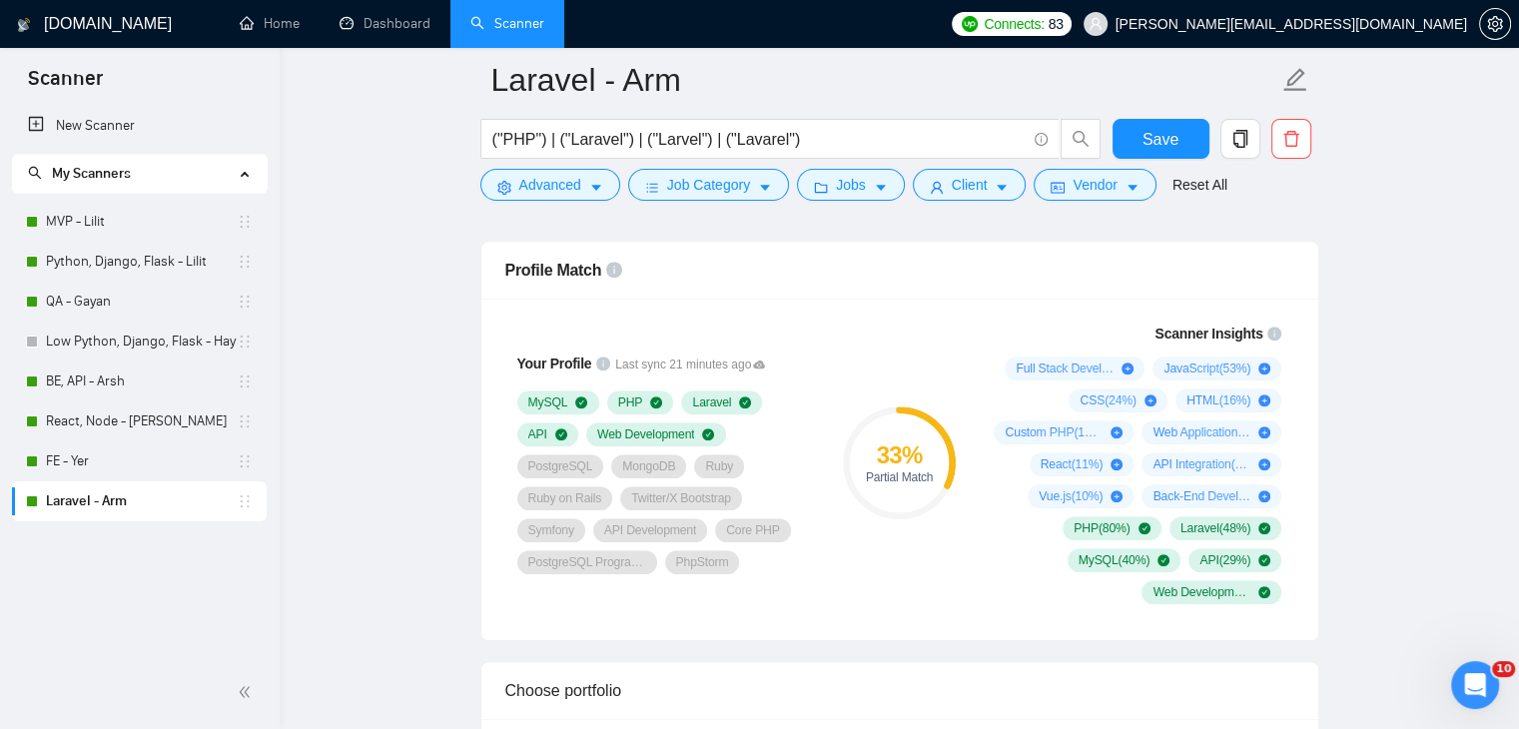
scroll to position [1299, 0]
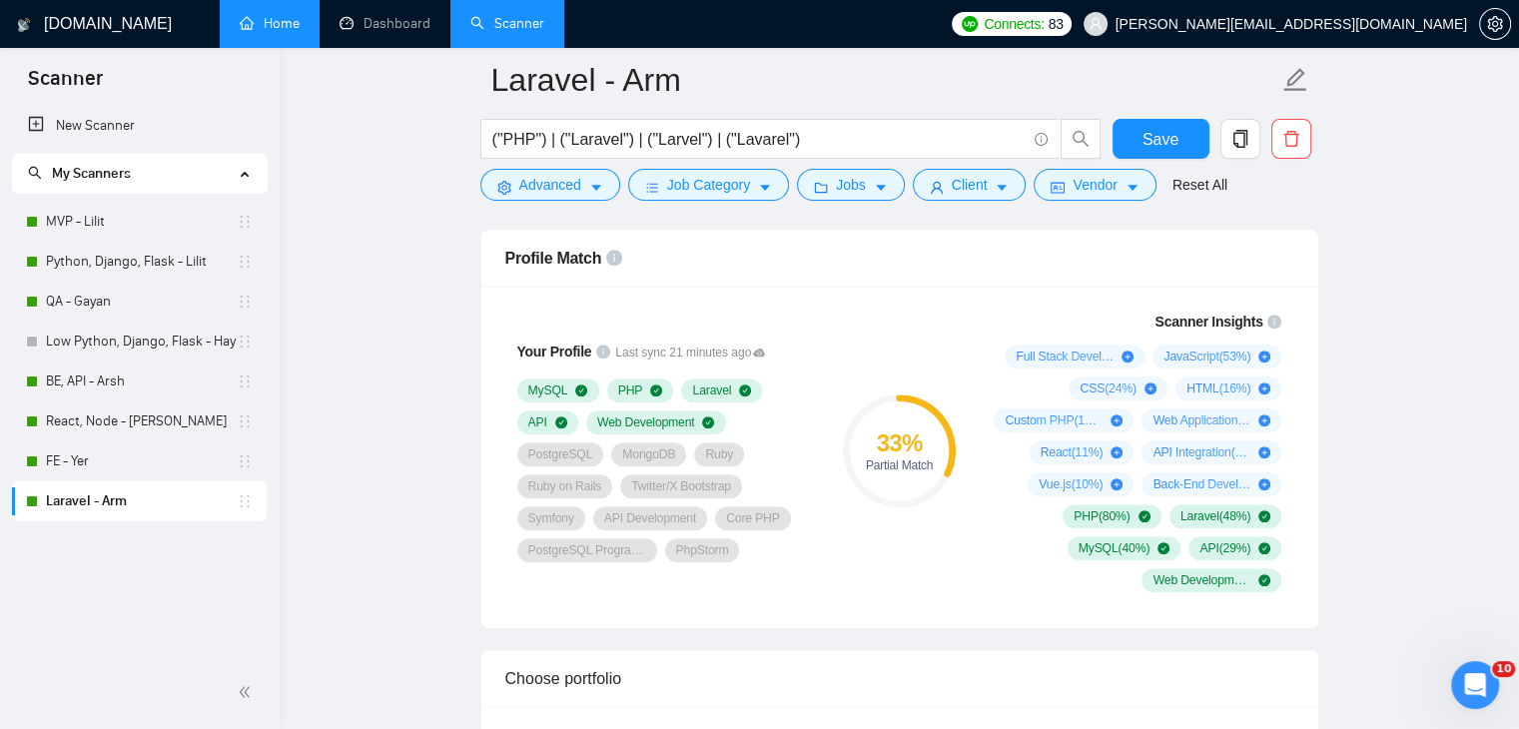
click at [272, 32] on link "Home" at bounding box center [270, 23] width 60 height 17
